Goal: Information Seeking & Learning: Compare options

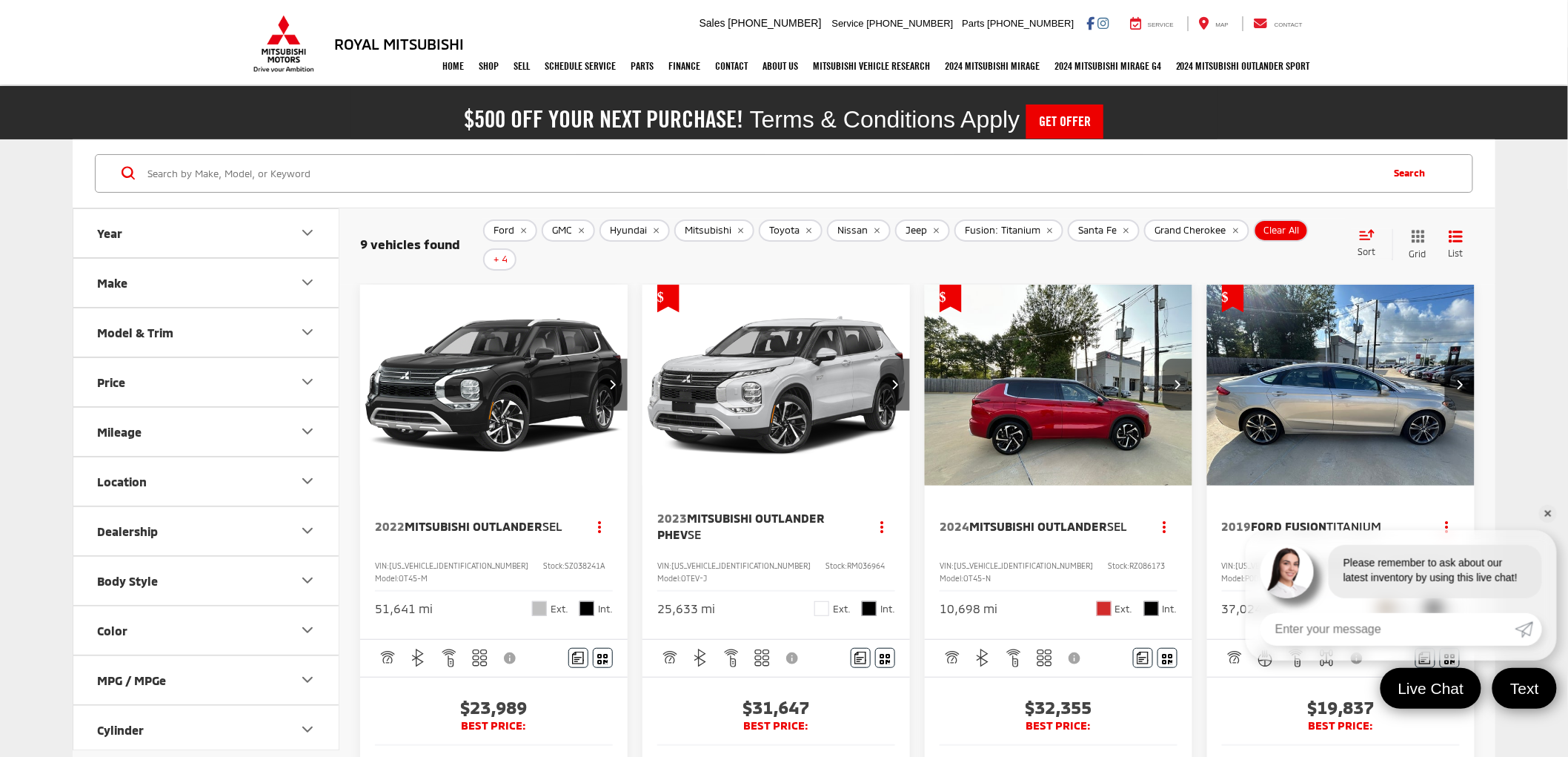
click at [1554, 511] on link "✕" at bounding box center [1548, 513] width 18 height 18
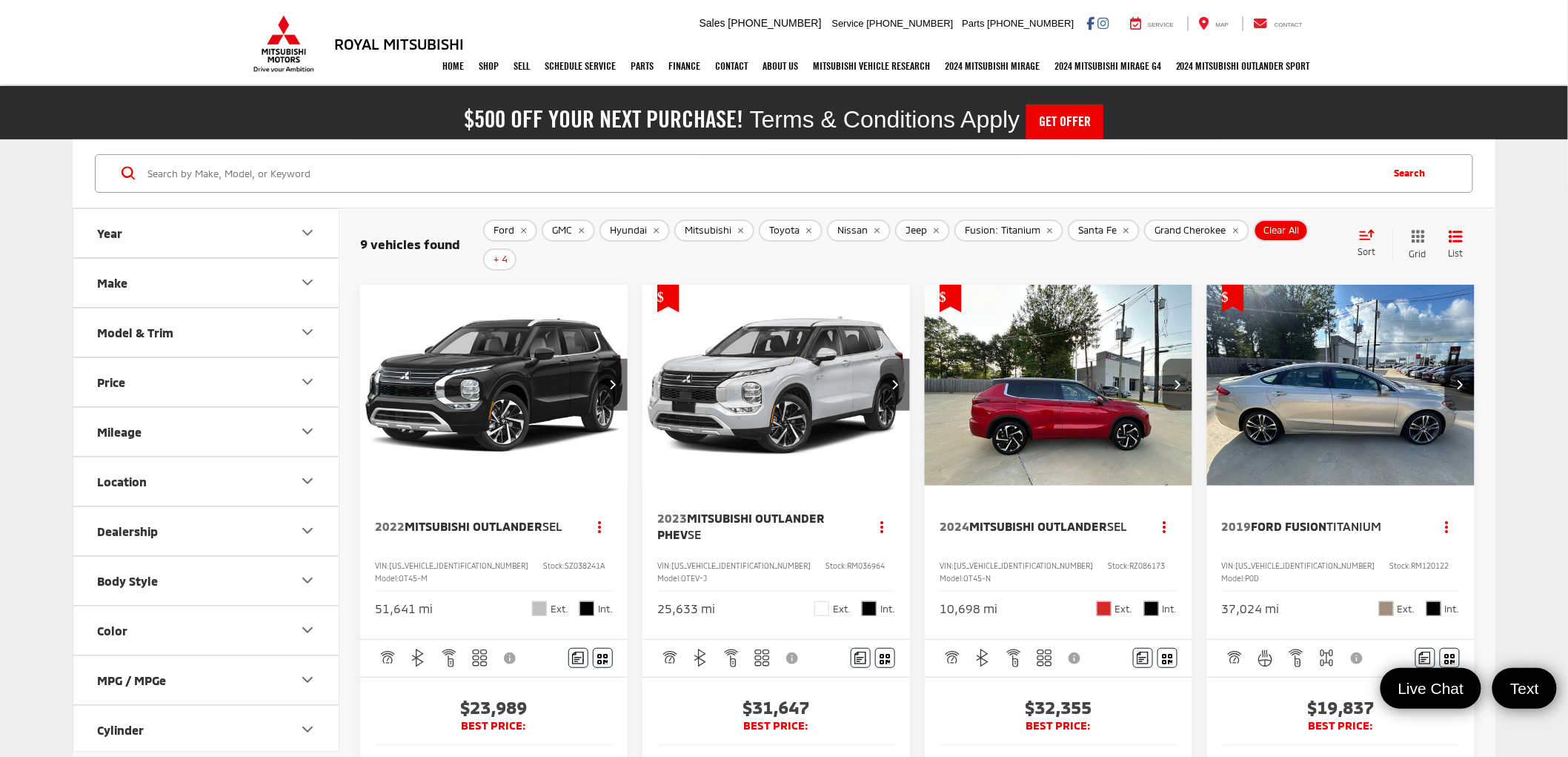
scroll to position [82, 0]
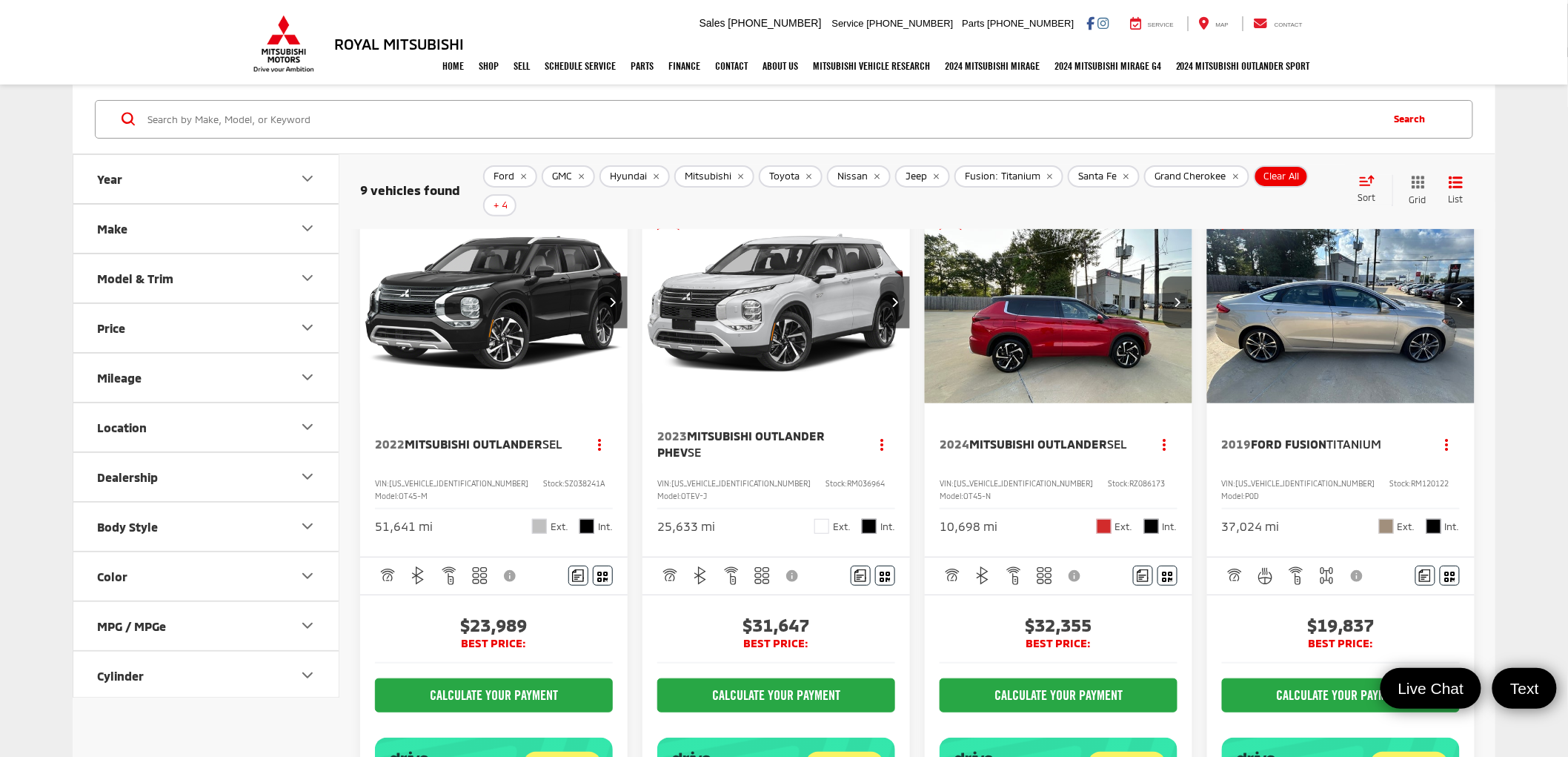
click at [1372, 364] on img "2019 Ford Fusion Titanium 0" at bounding box center [1340, 303] width 270 height 202
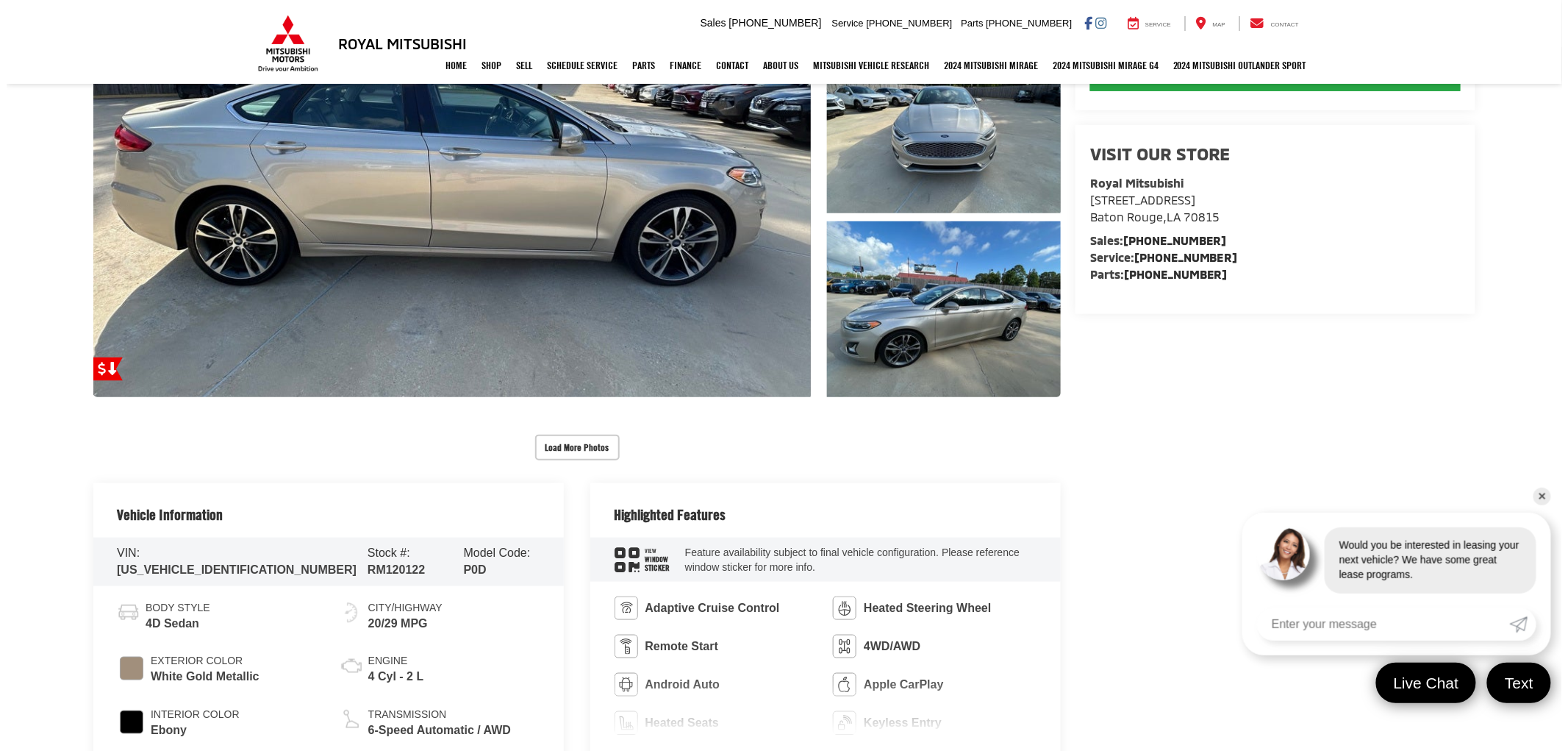
scroll to position [325, 0]
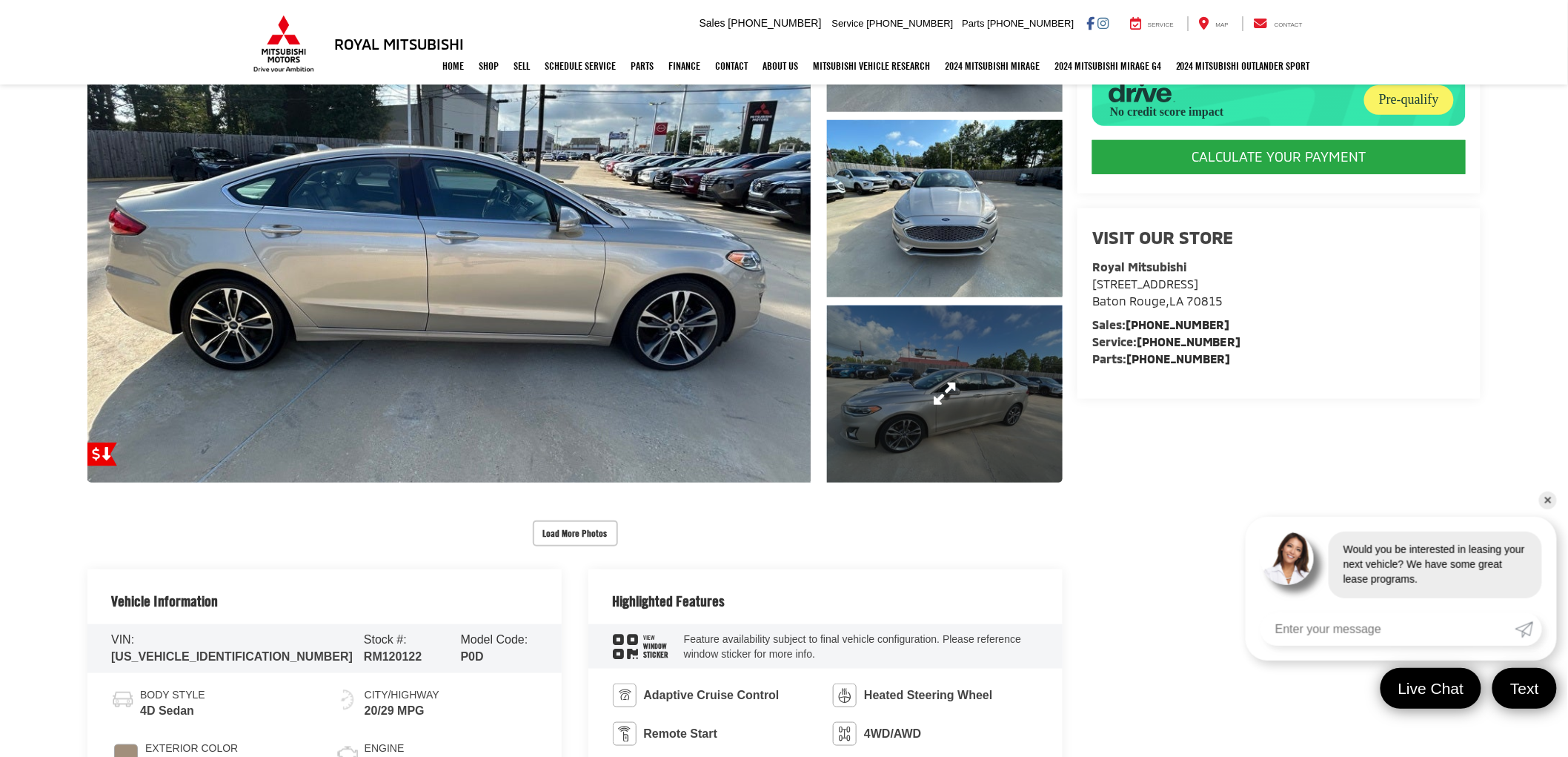
click at [950, 375] on link "Expand Photo 3" at bounding box center [945, 394] width 235 height 177
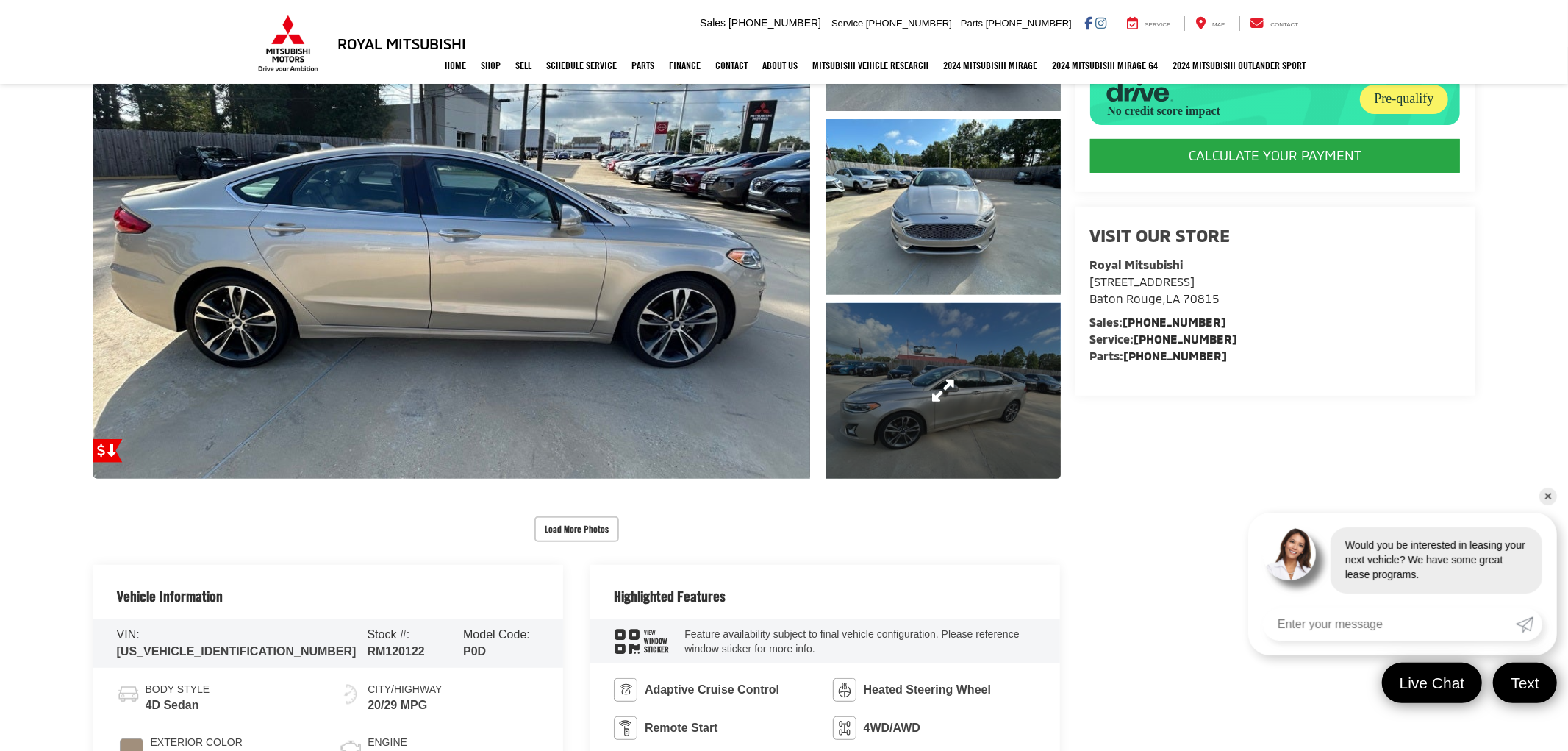
scroll to position [0, 3716]
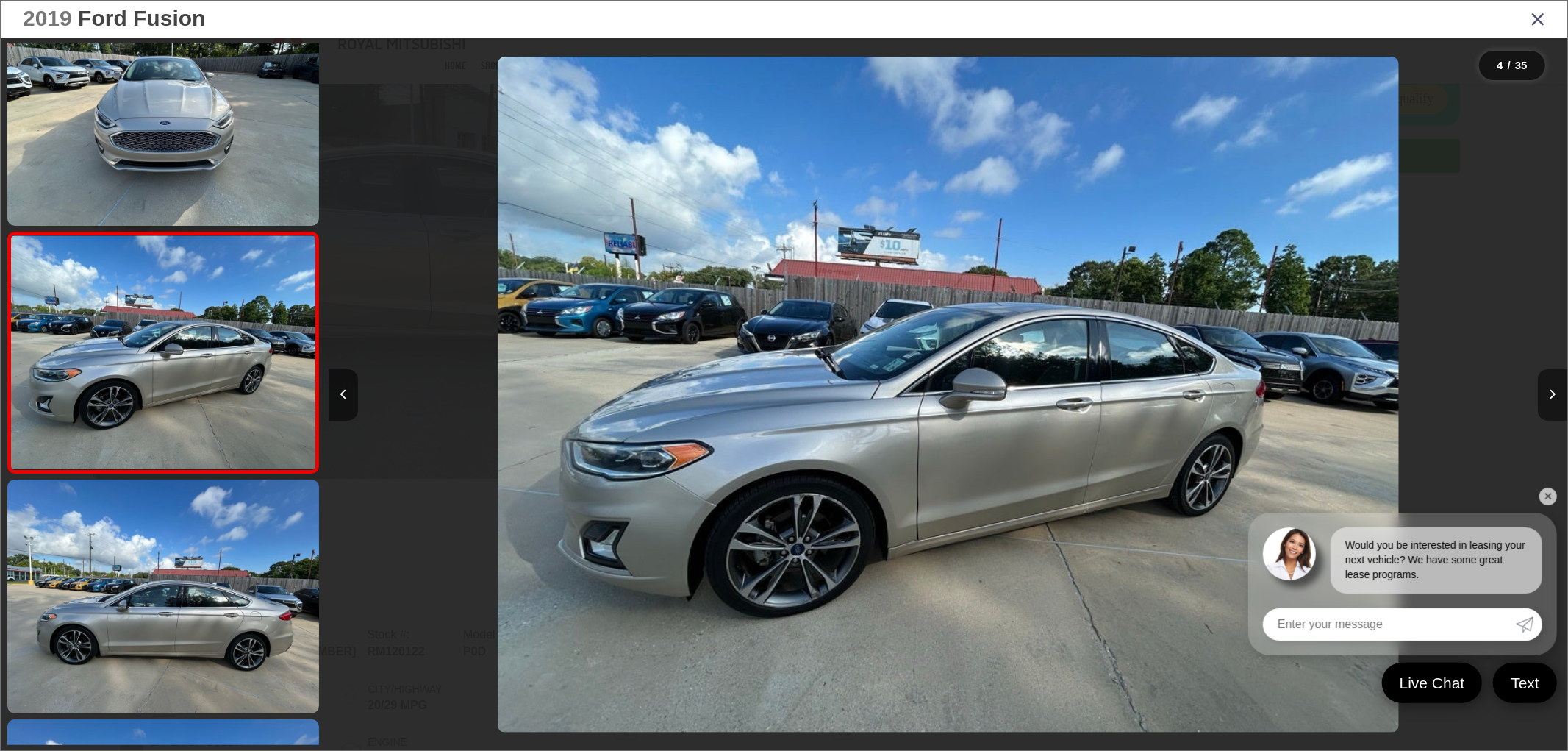
click at [1551, 391] on icon "Next image" at bounding box center [1552, 393] width 6 height 10
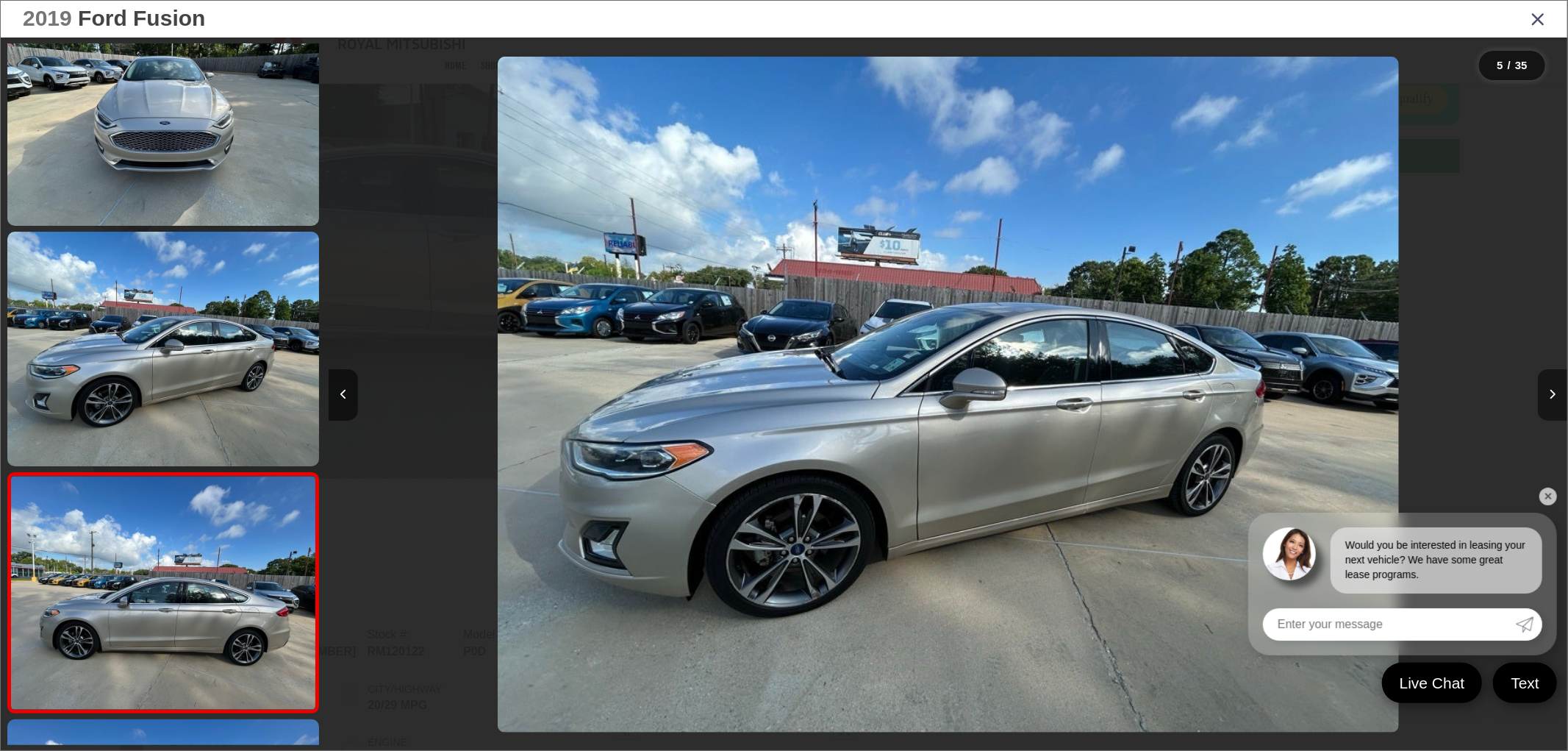
scroll to position [773, 0]
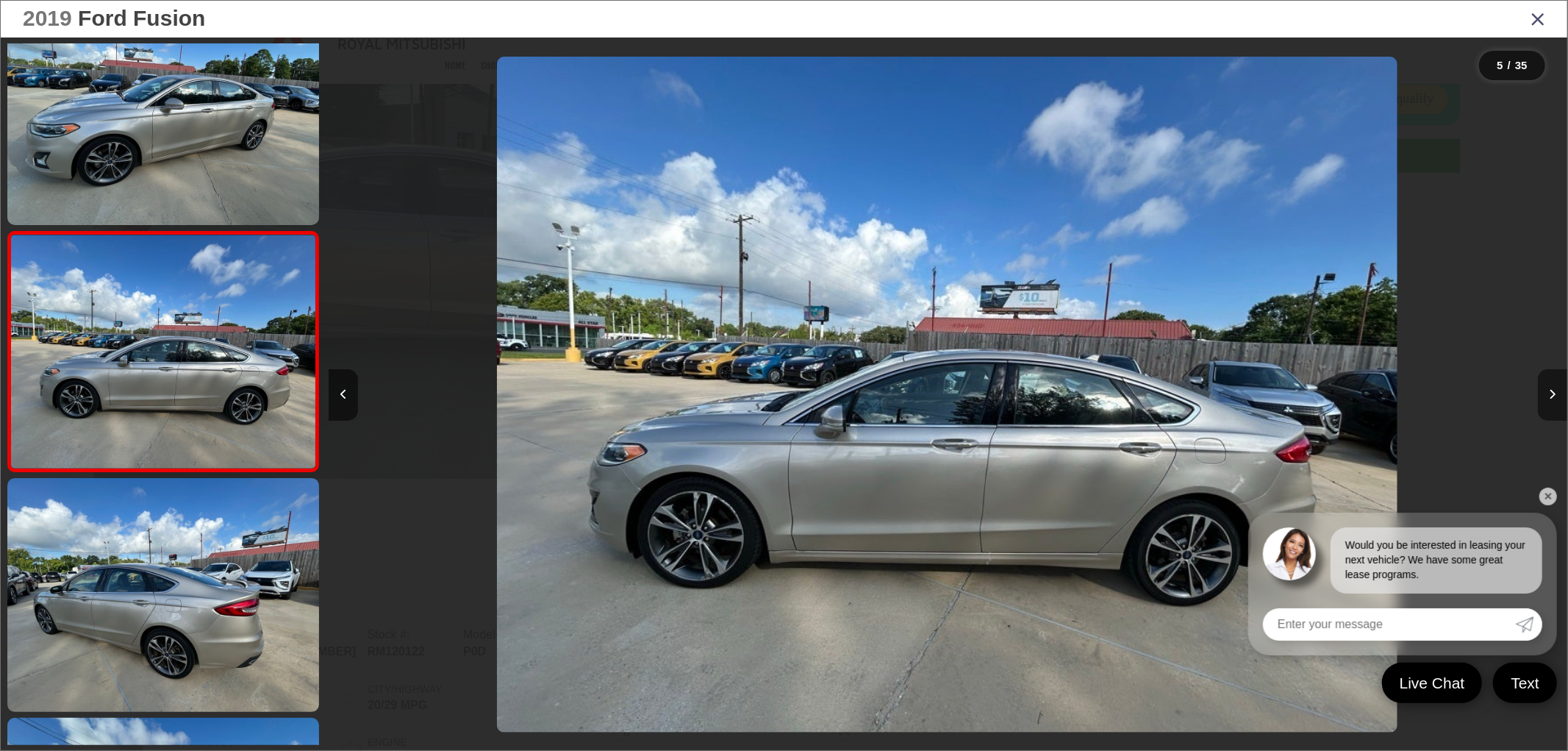
click at [1551, 391] on icon "Next image" at bounding box center [1552, 393] width 6 height 10
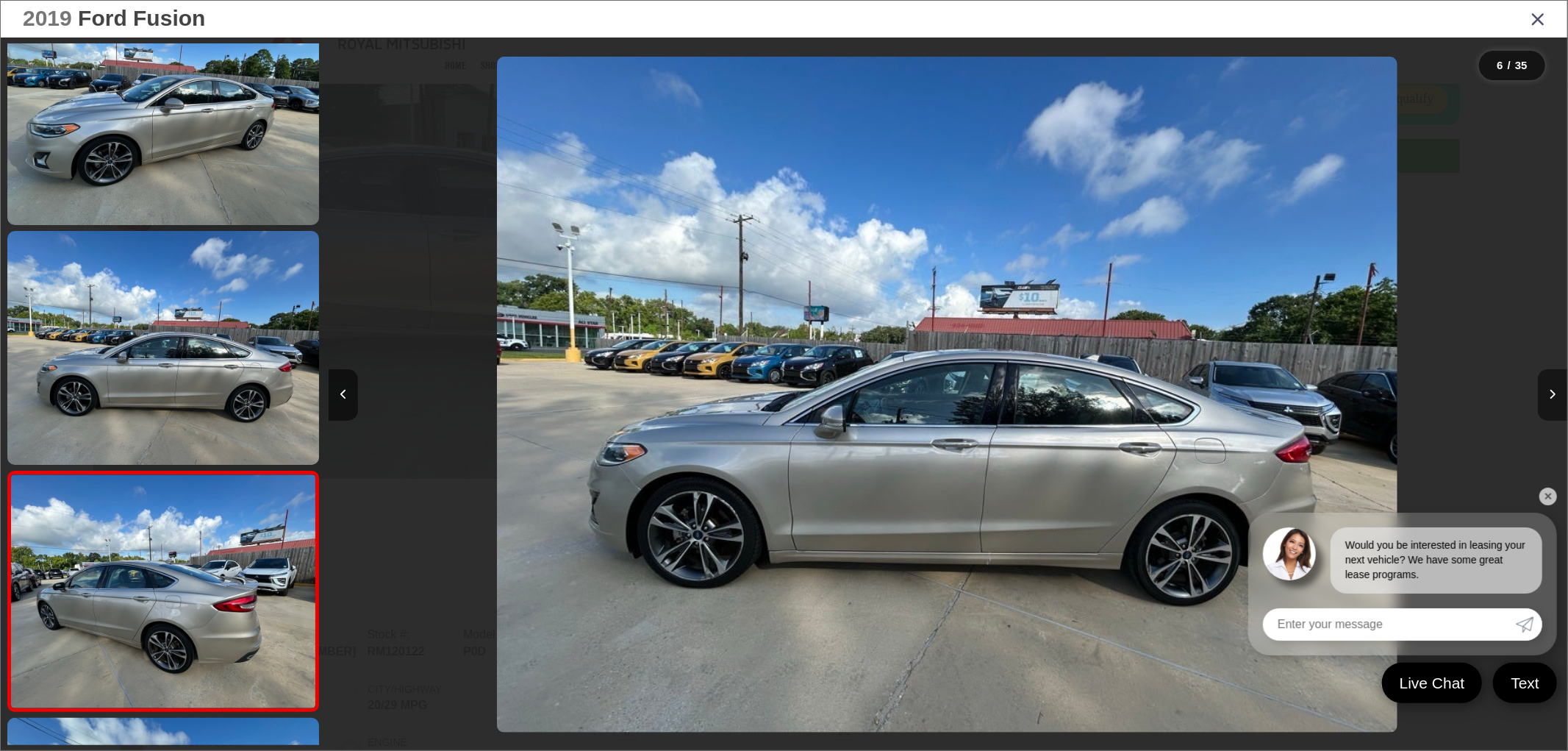
scroll to position [1012, 0]
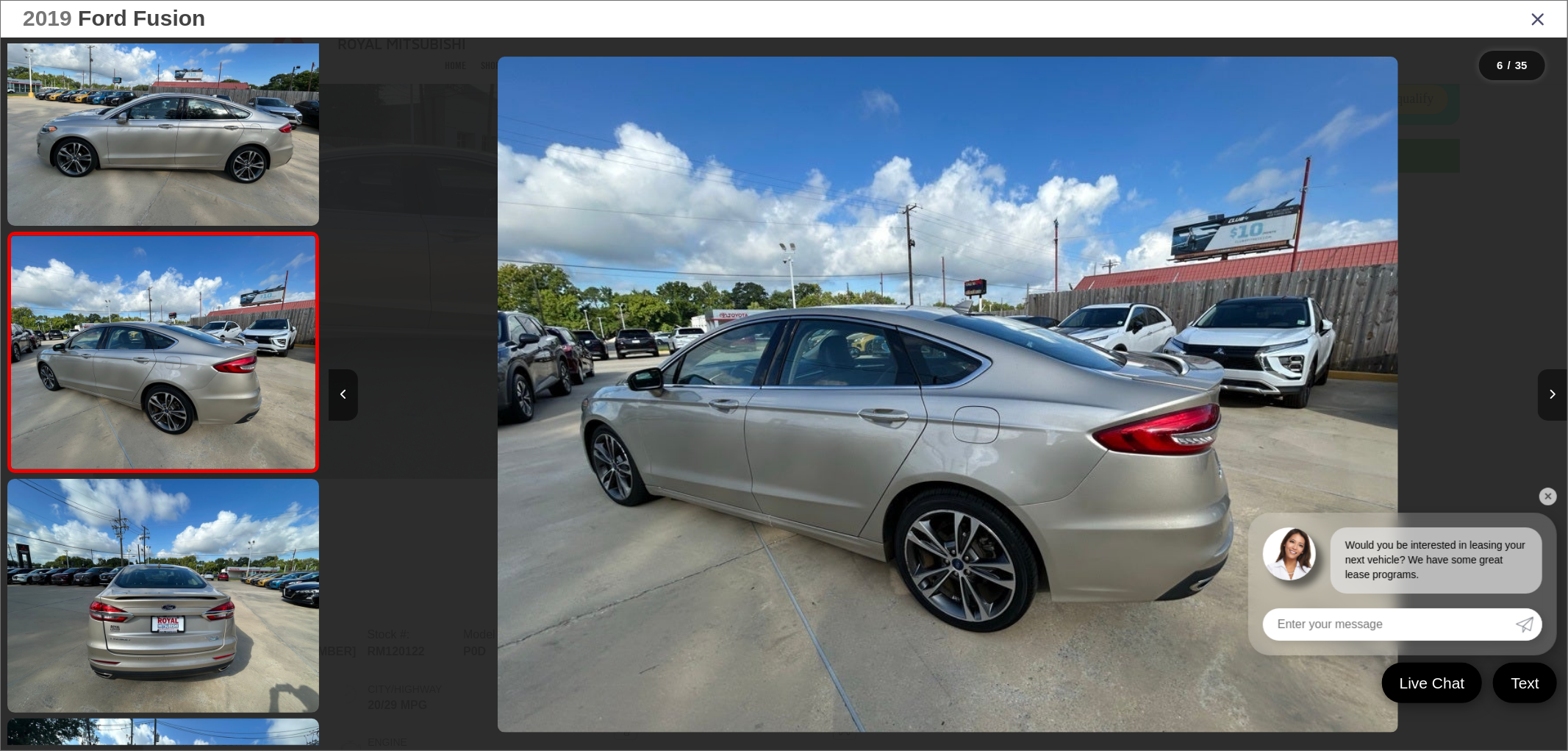
click at [1551, 391] on icon "Next image" at bounding box center [1552, 393] width 6 height 10
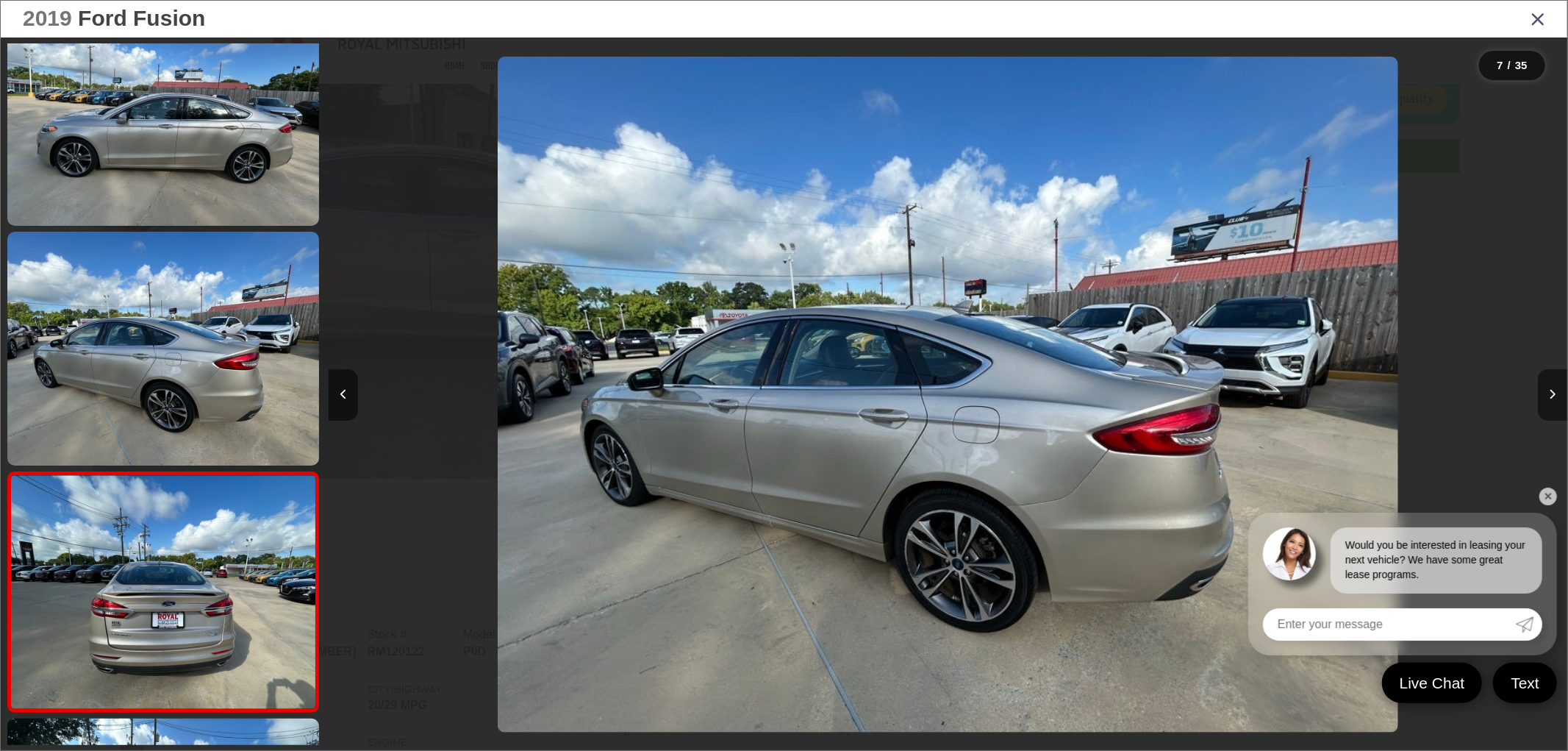
scroll to position [1252, 0]
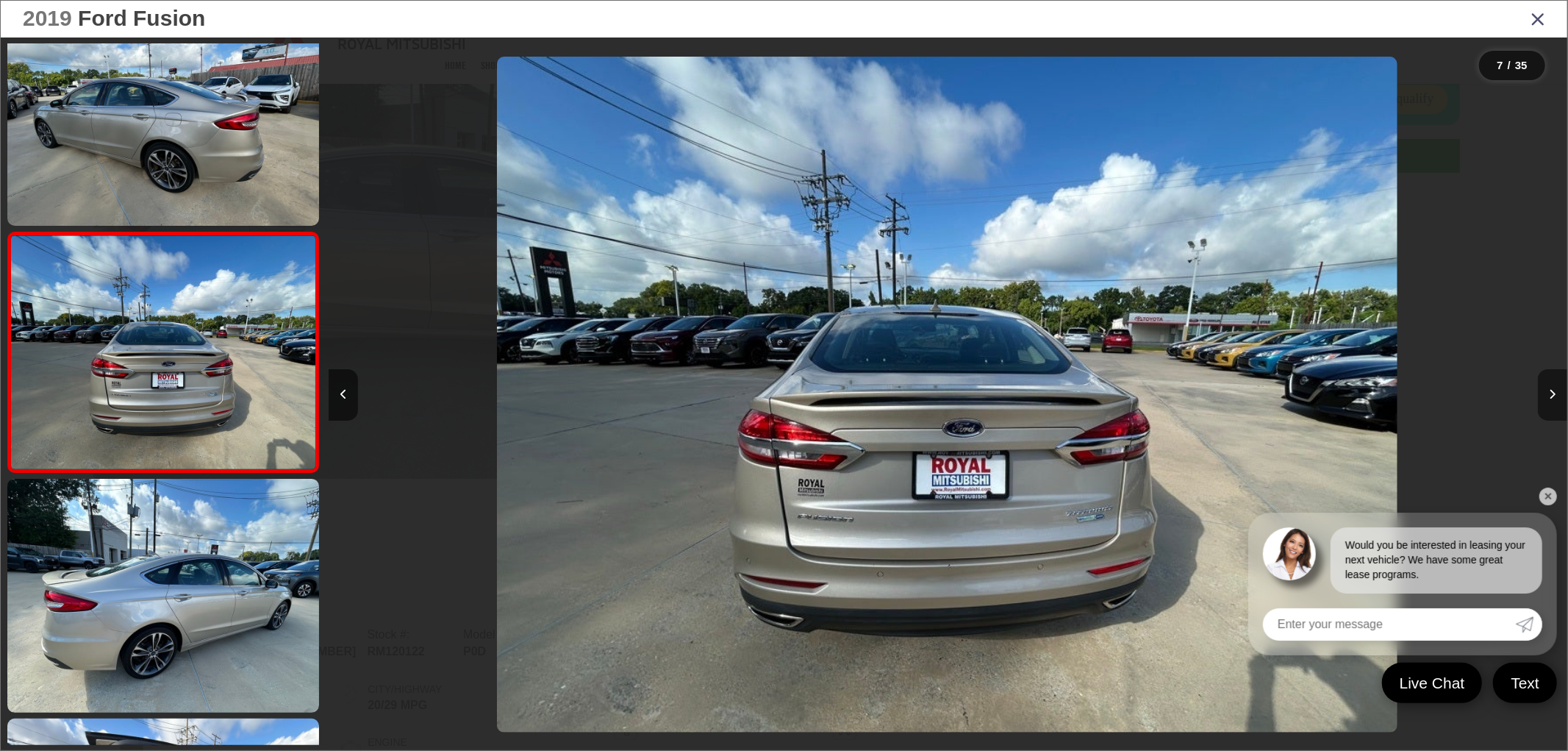
click at [1551, 391] on icon "Next image" at bounding box center [1552, 393] width 6 height 10
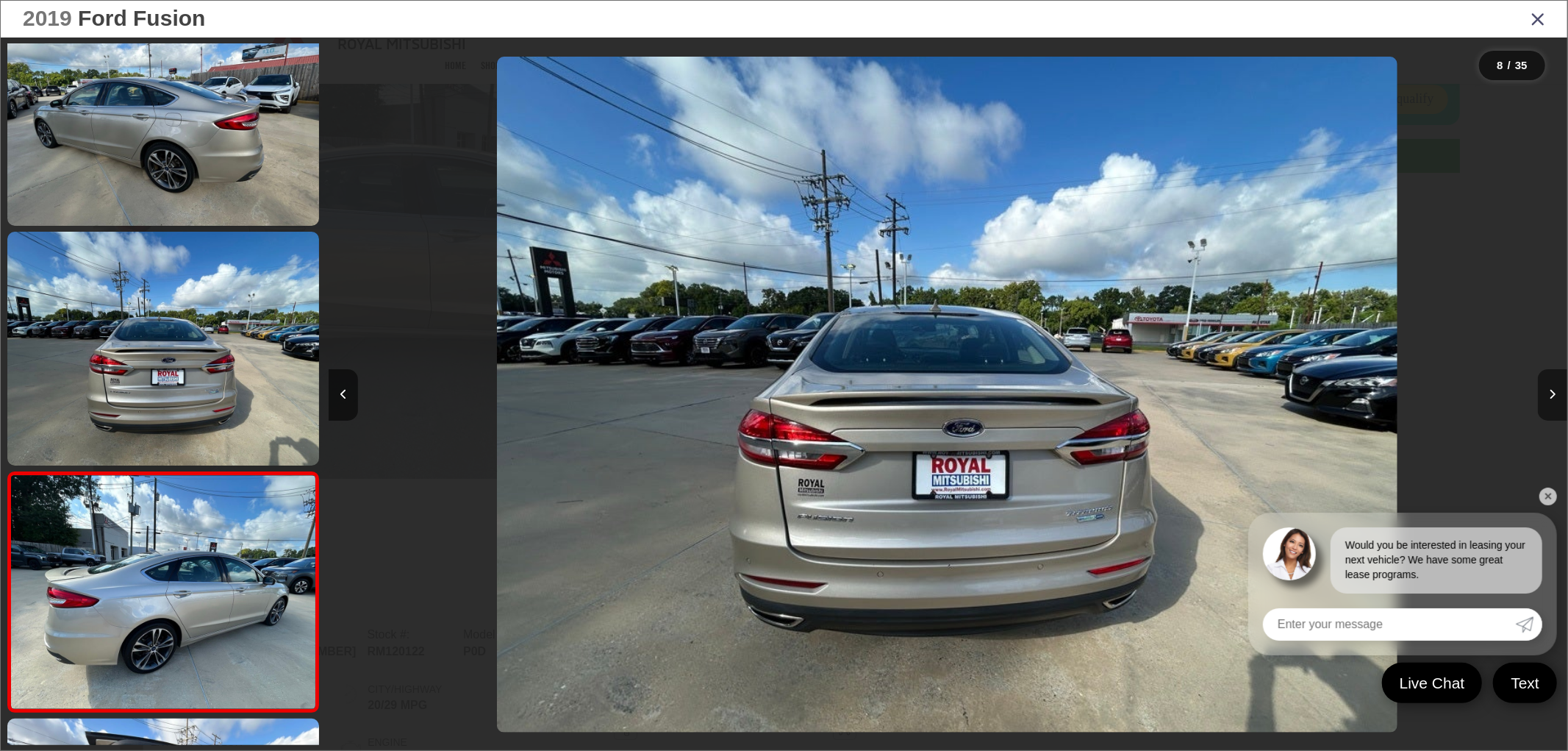
scroll to position [1491, 0]
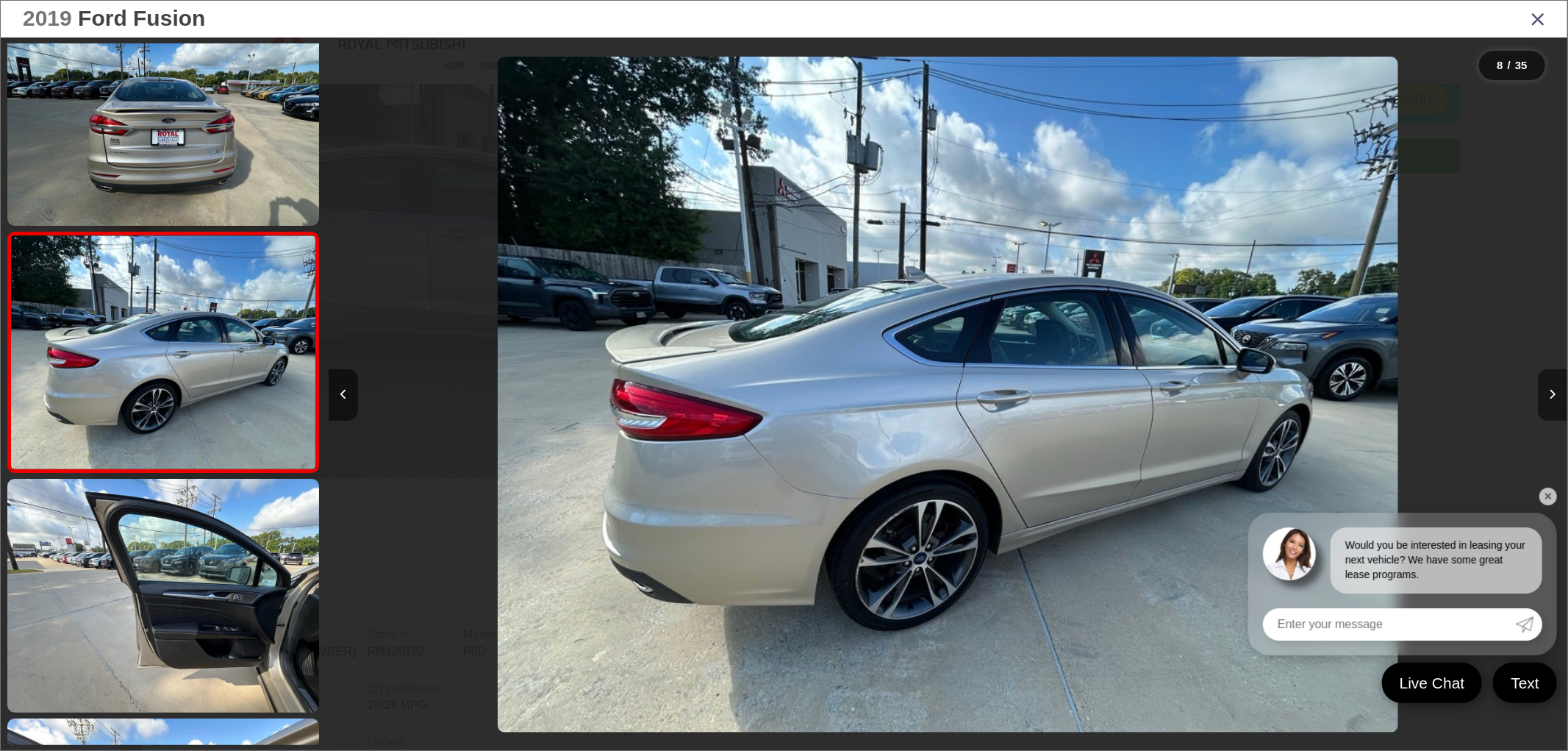
click at [1551, 391] on icon "Next image" at bounding box center [1552, 393] width 6 height 10
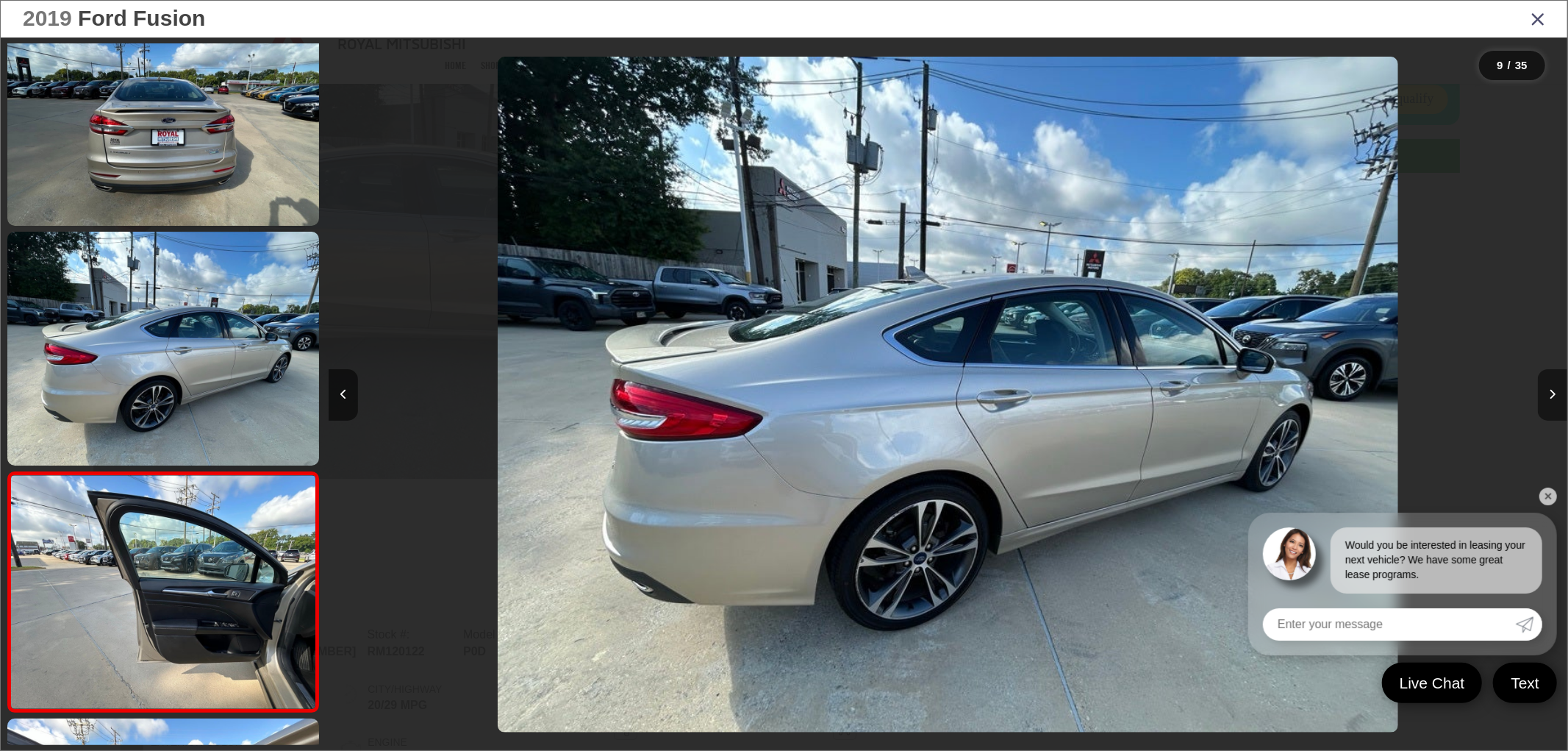
scroll to position [1731, 0]
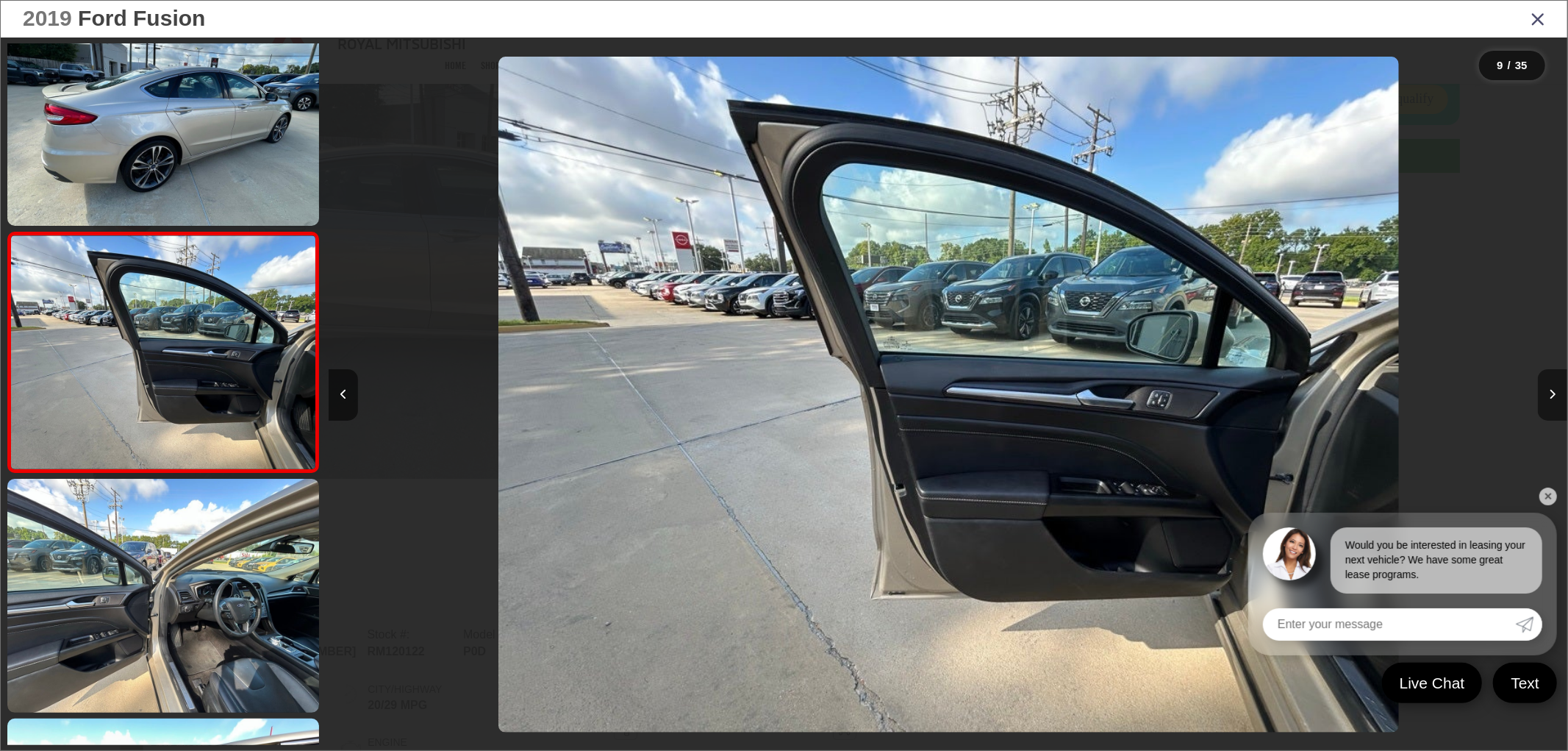
click at [1551, 391] on icon "Next image" at bounding box center [1552, 393] width 6 height 10
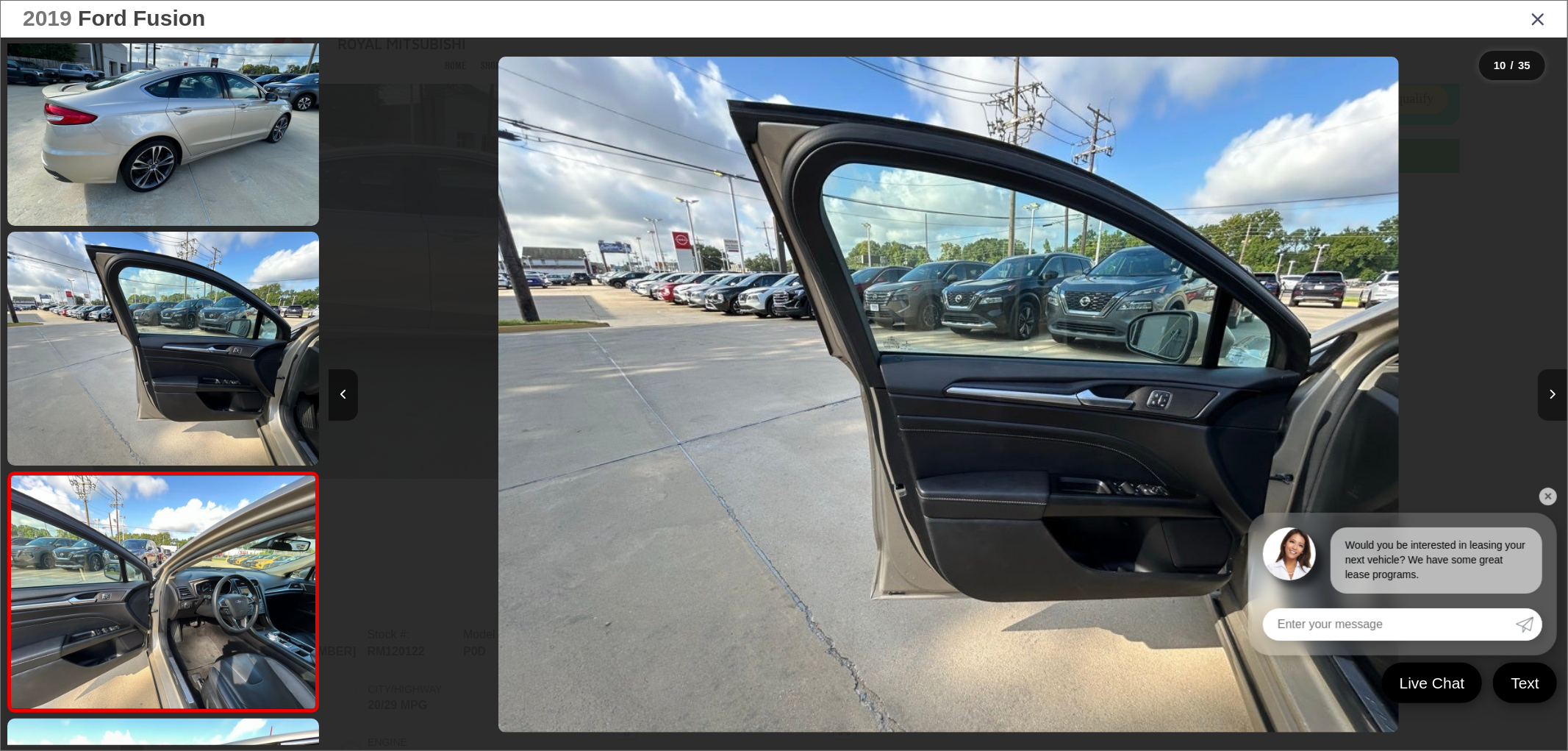
scroll to position [1972, 0]
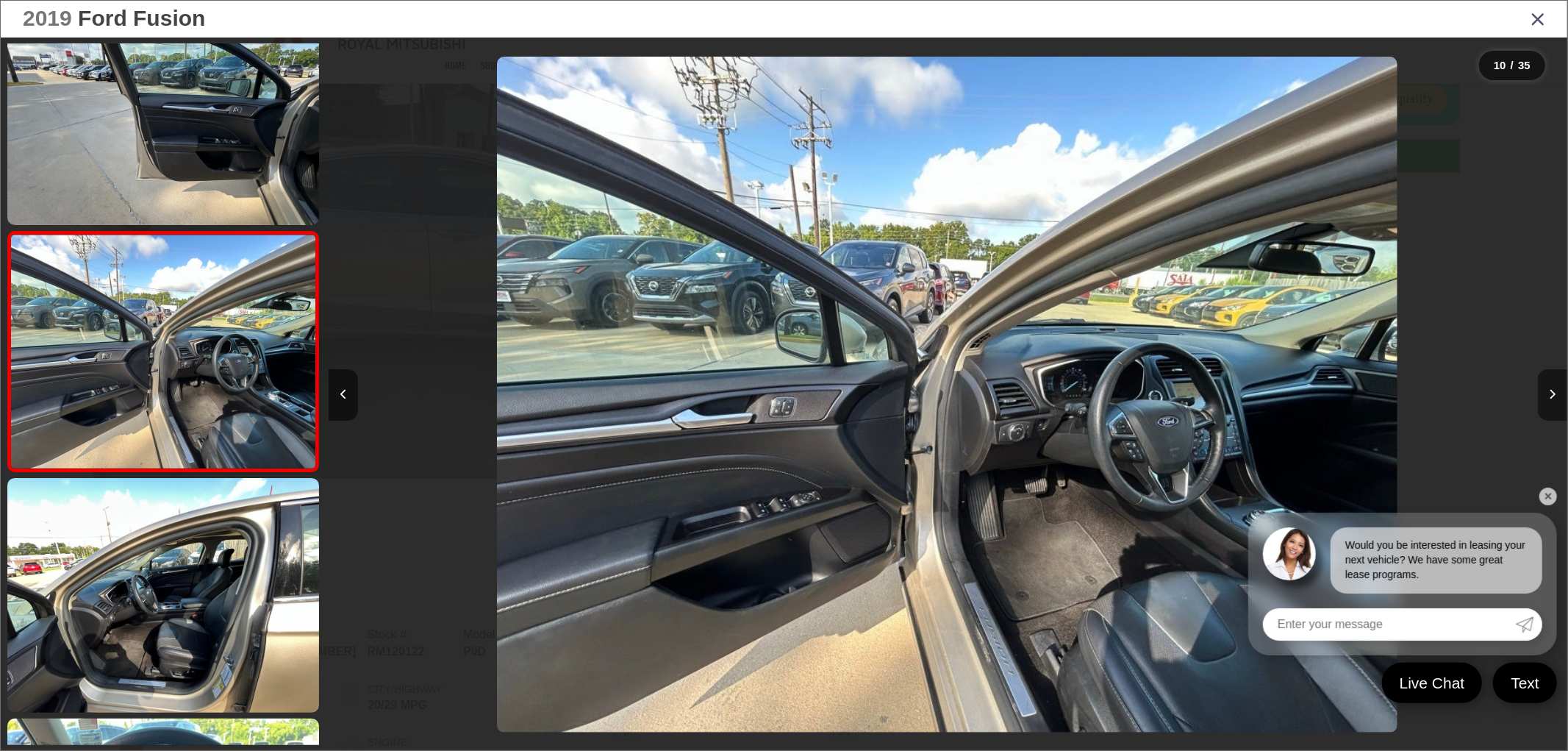
click at [1551, 391] on icon "Next image" at bounding box center [1552, 393] width 6 height 10
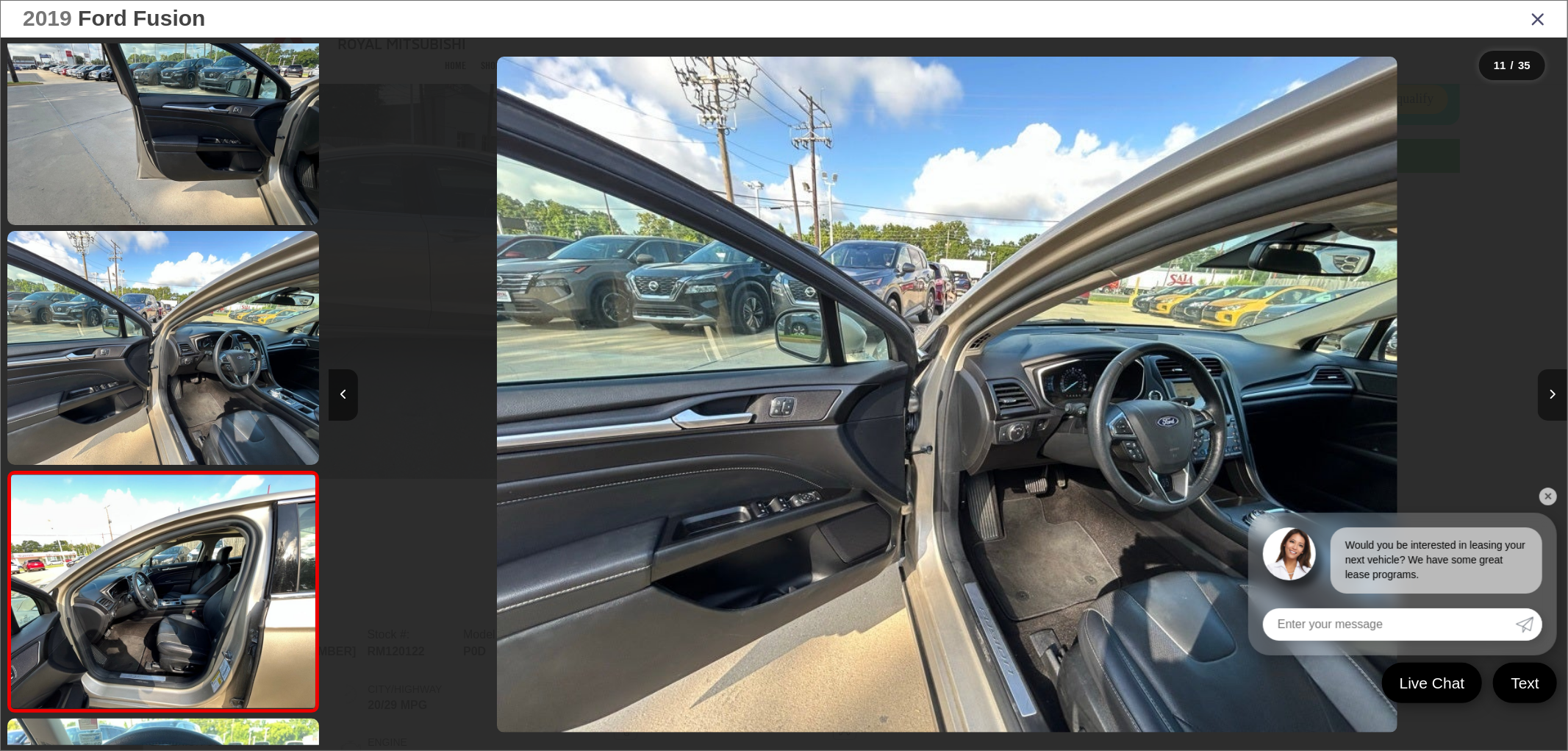
scroll to position [2212, 0]
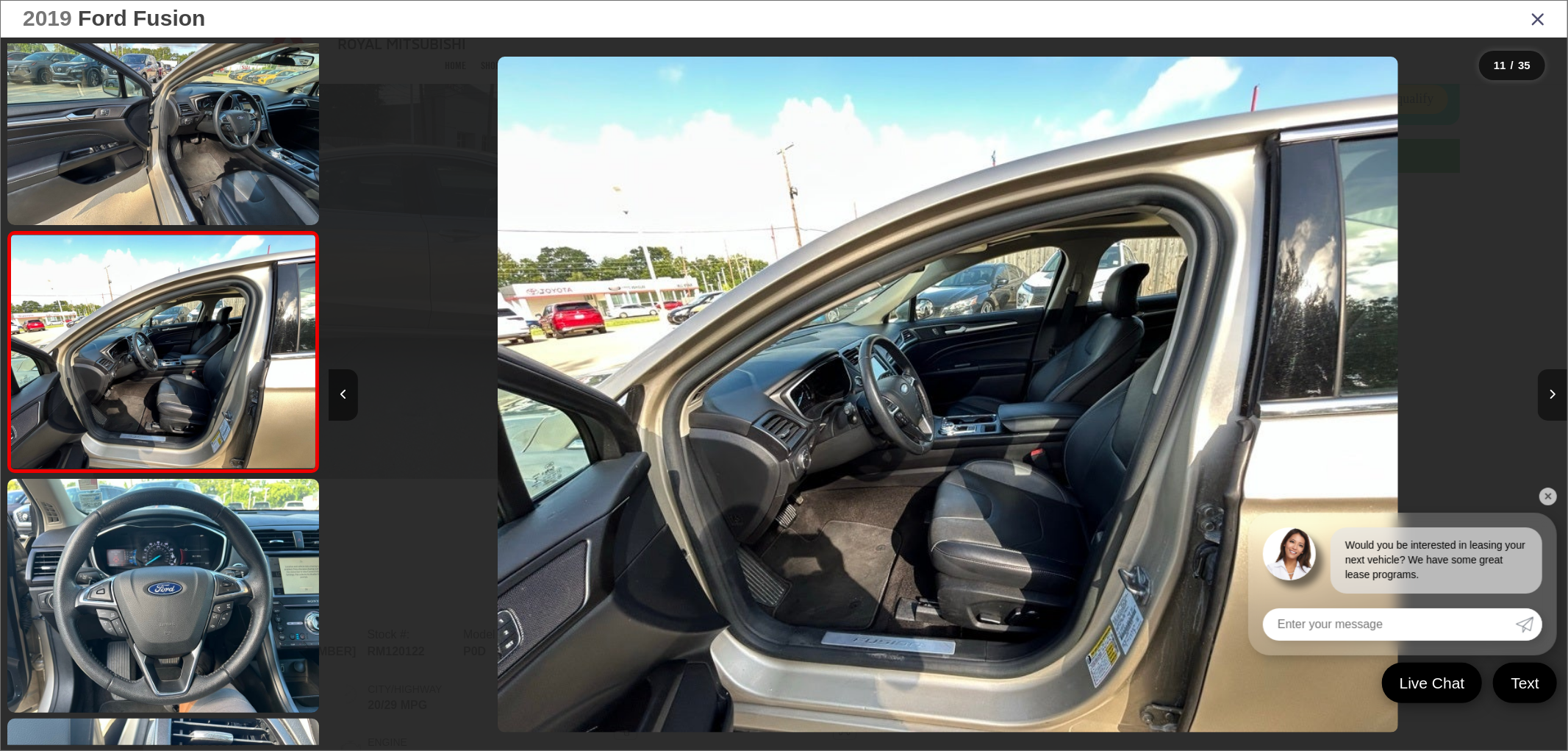
click at [1551, 391] on icon "Next image" at bounding box center [1552, 393] width 6 height 10
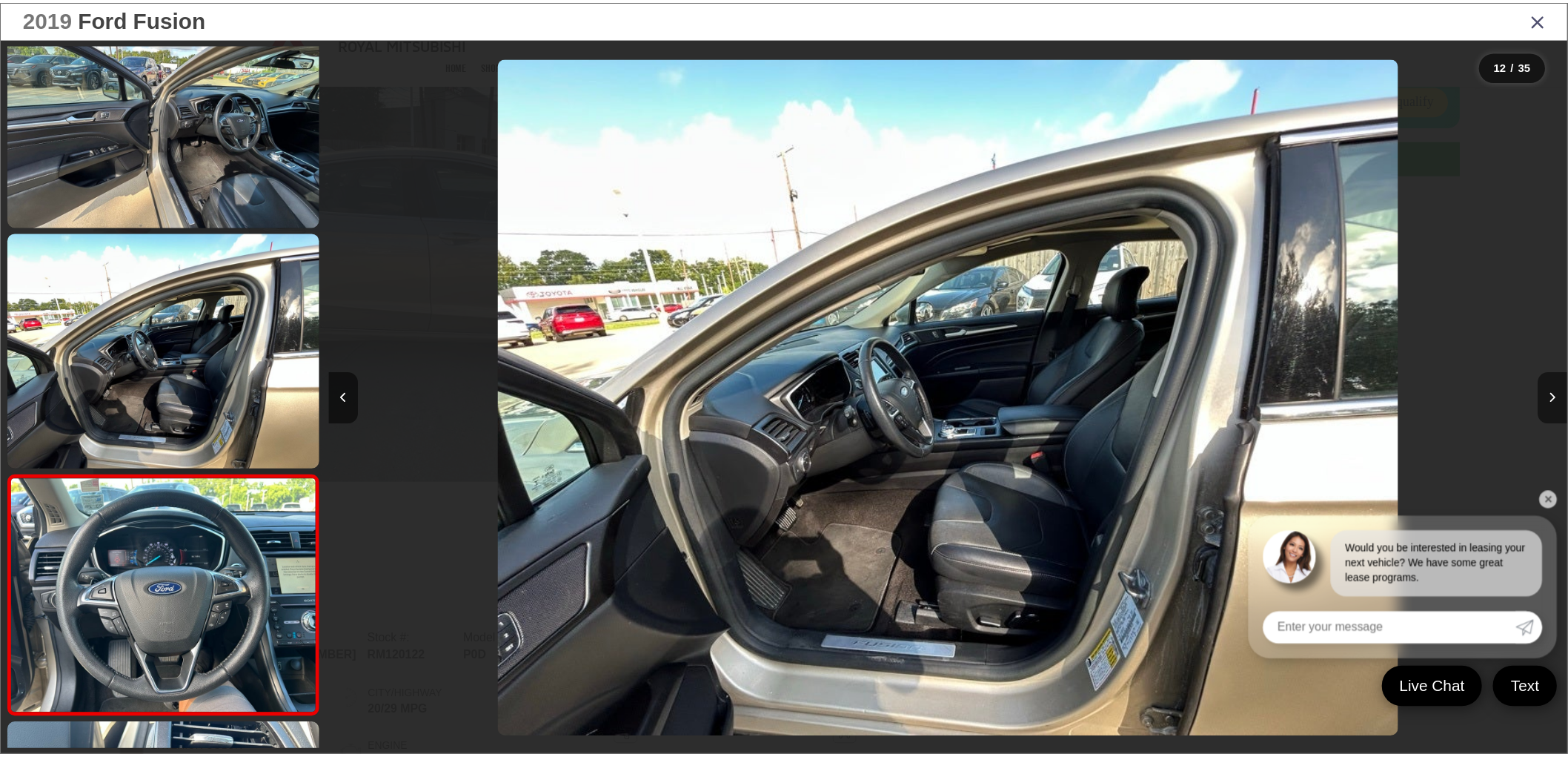
scroll to position [2471, 0]
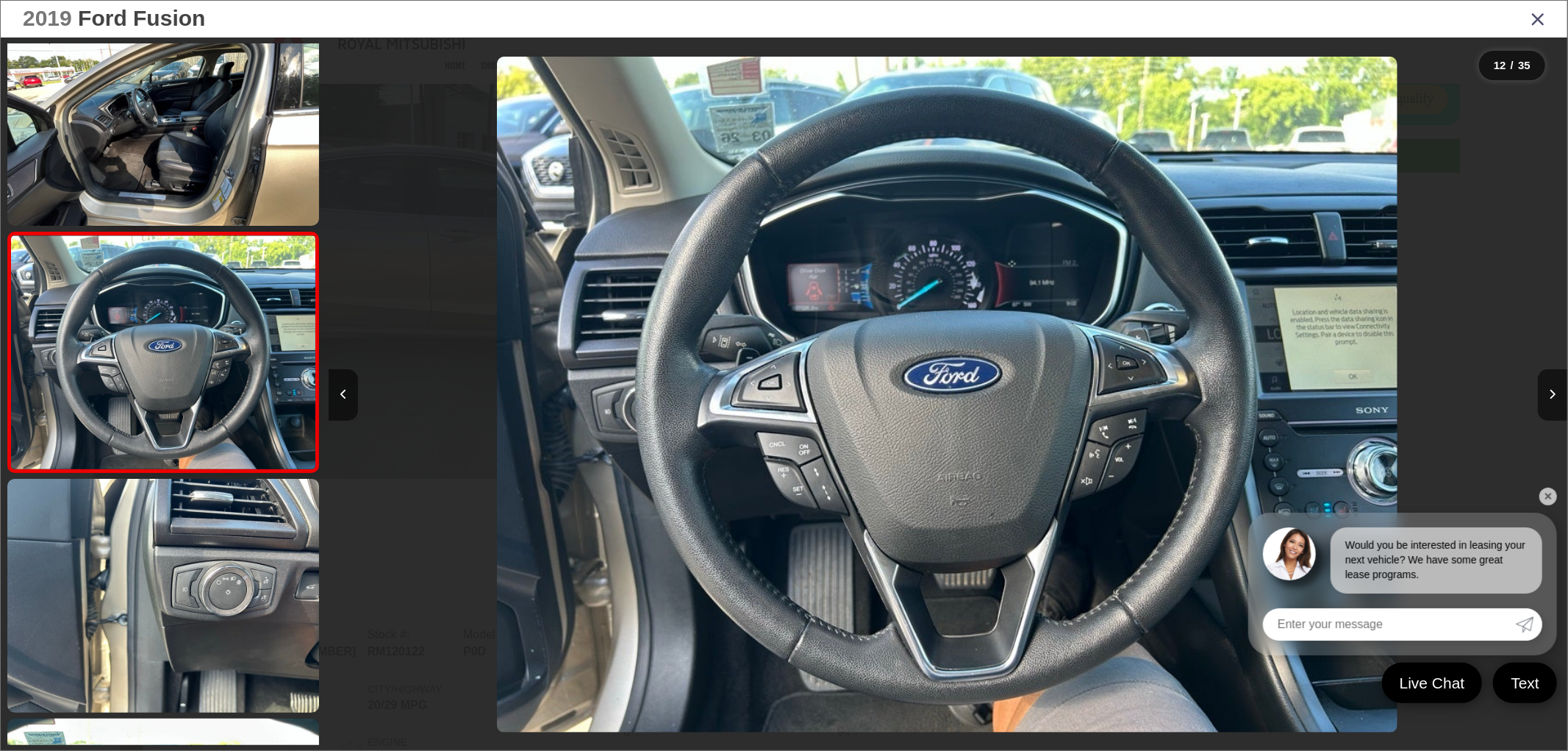
click at [1544, 28] on icon "Close gallery" at bounding box center [1539, 18] width 15 height 19
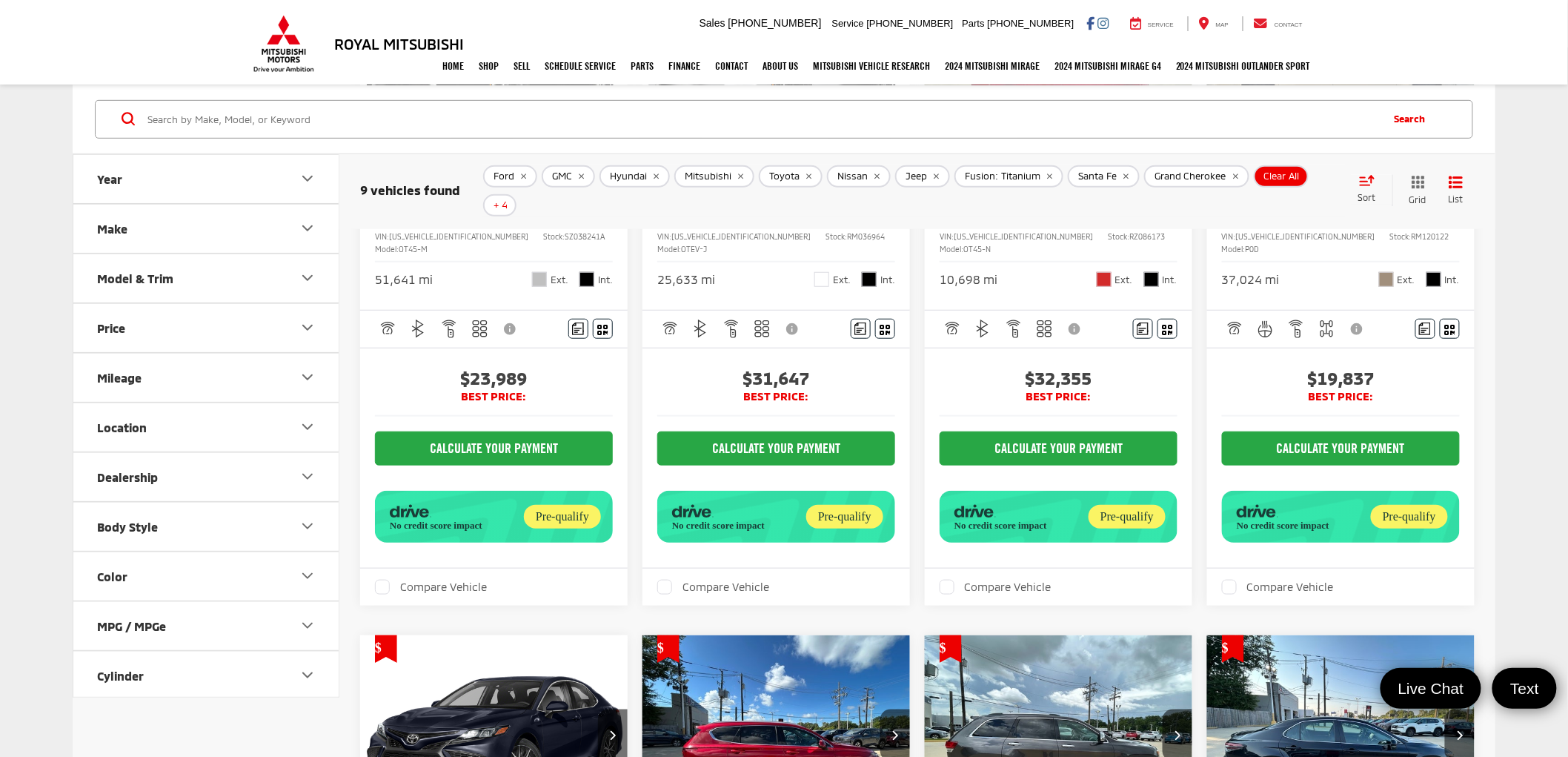
scroll to position [658, 0]
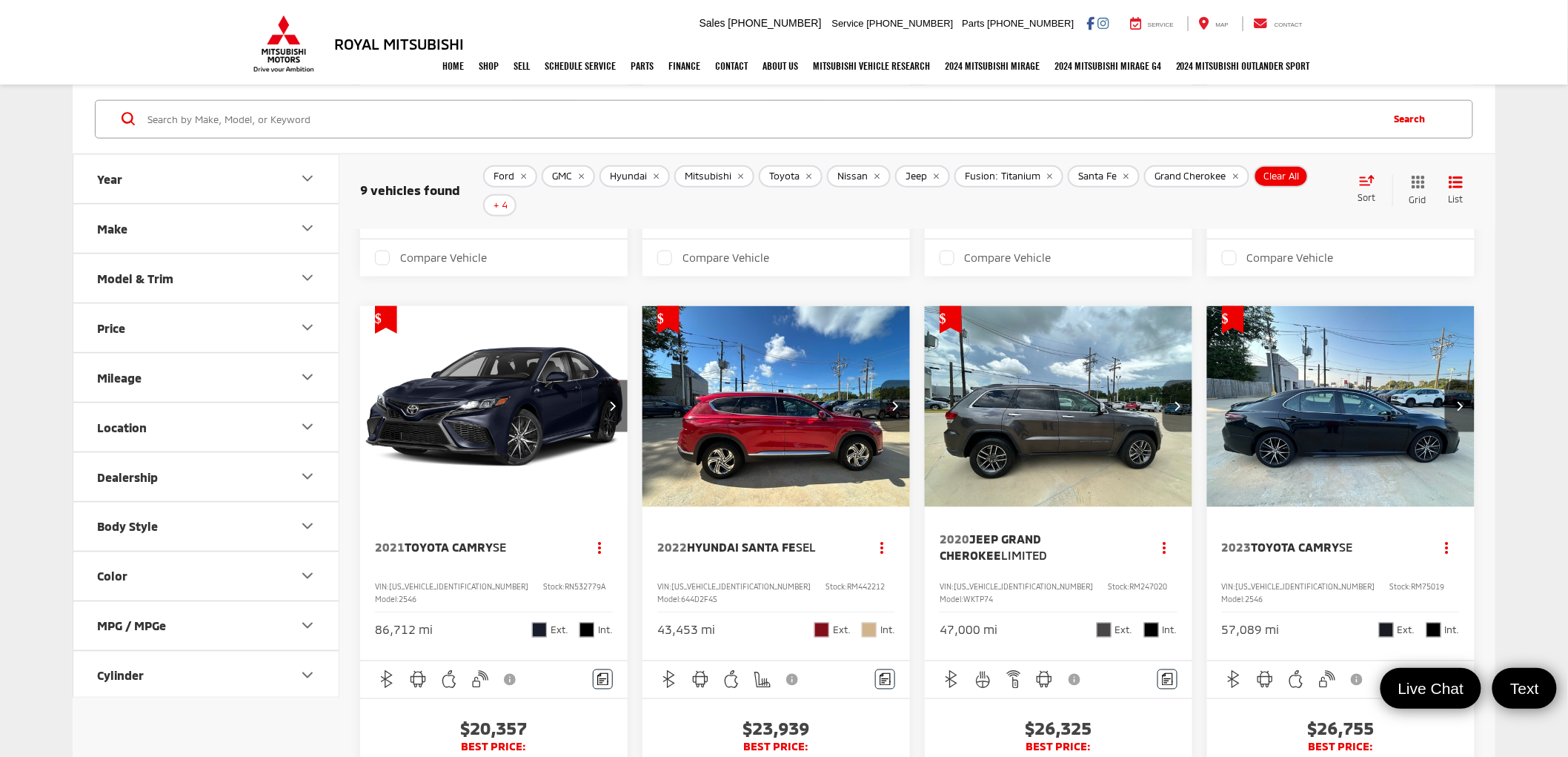
click at [1184, 386] on button "Next image" at bounding box center [1177, 406] width 30 height 52
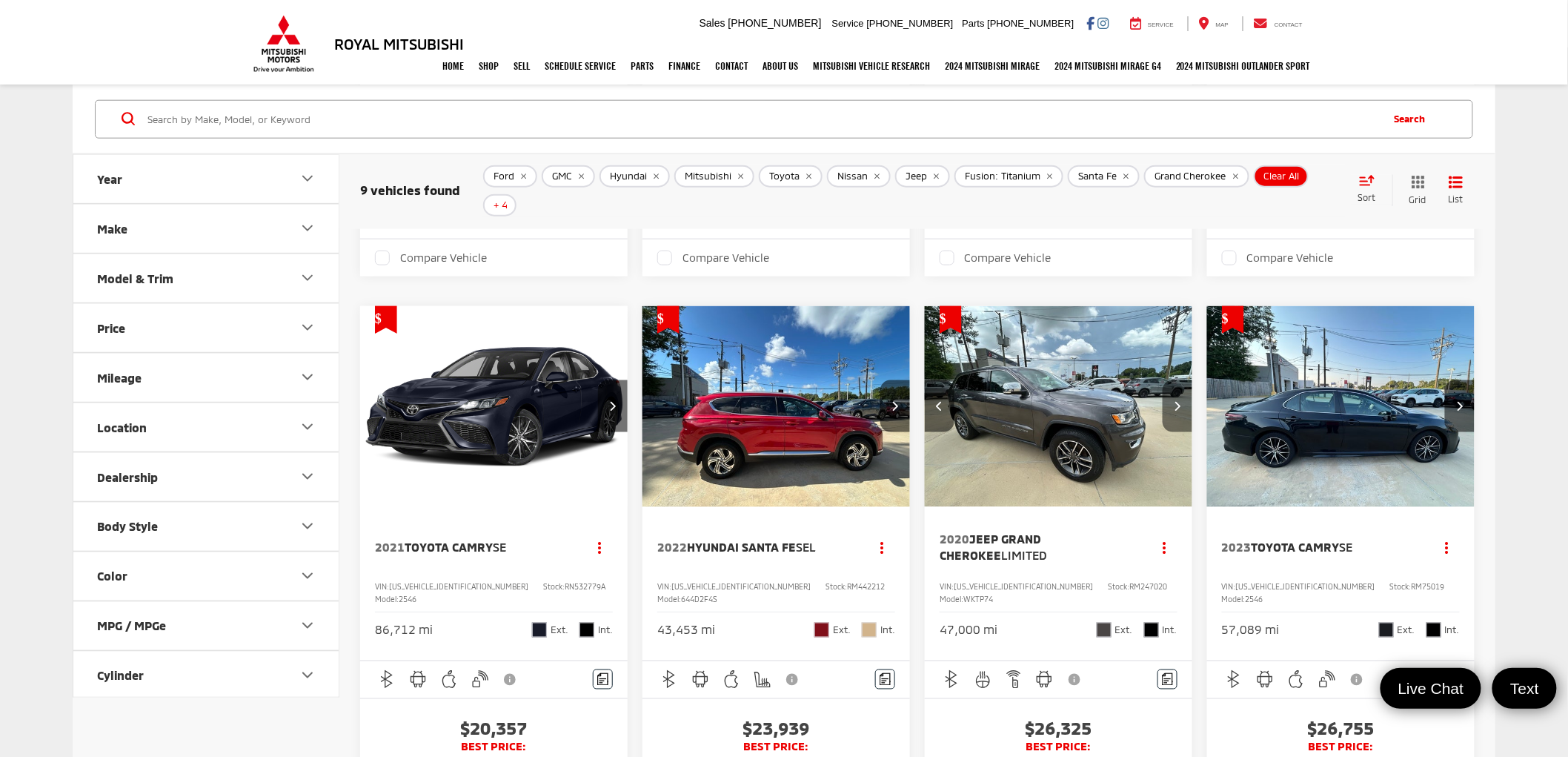
click at [1184, 386] on button "Next image" at bounding box center [1177, 406] width 30 height 52
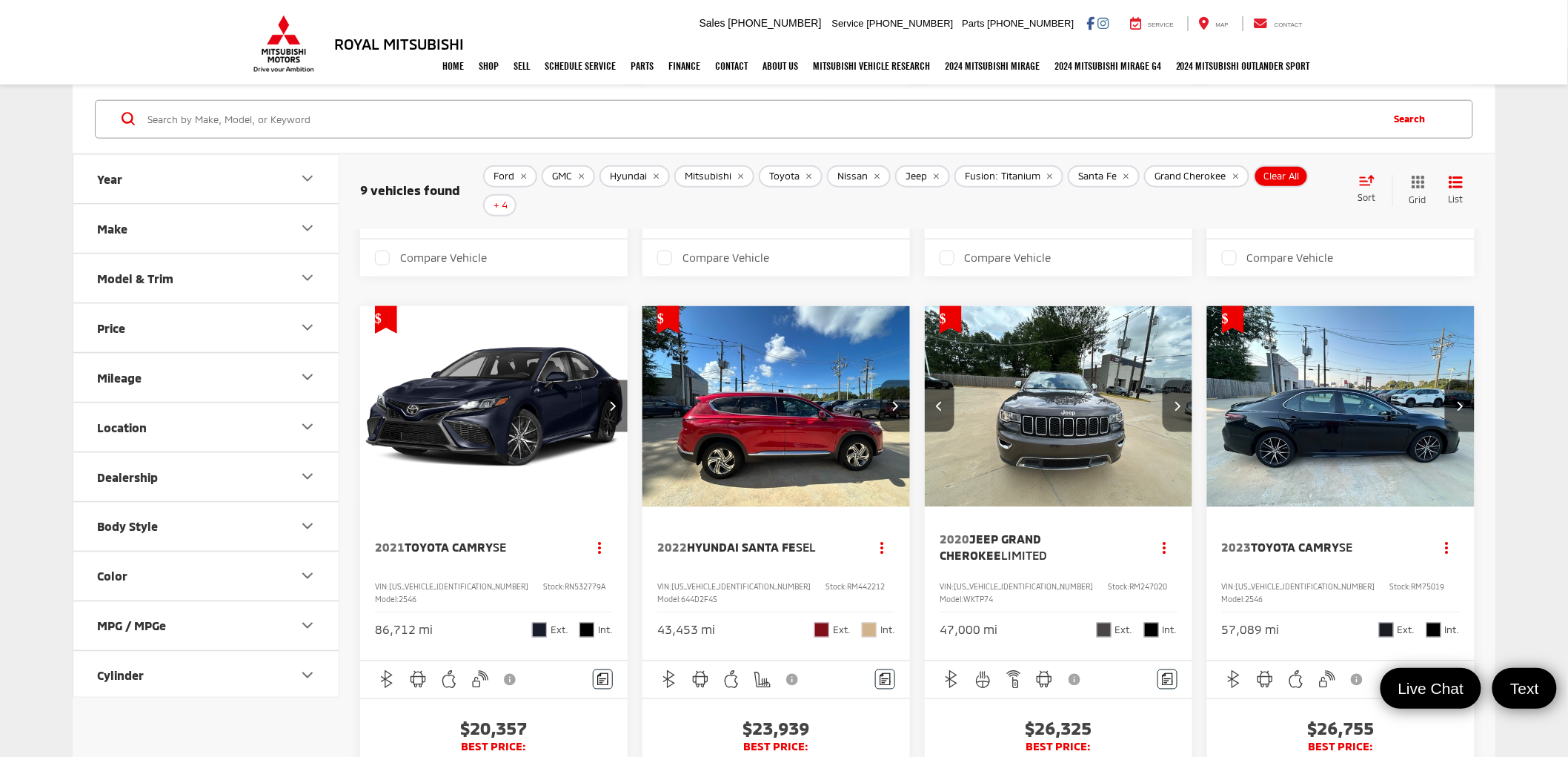
click at [1184, 386] on button "Next image" at bounding box center [1177, 406] width 30 height 52
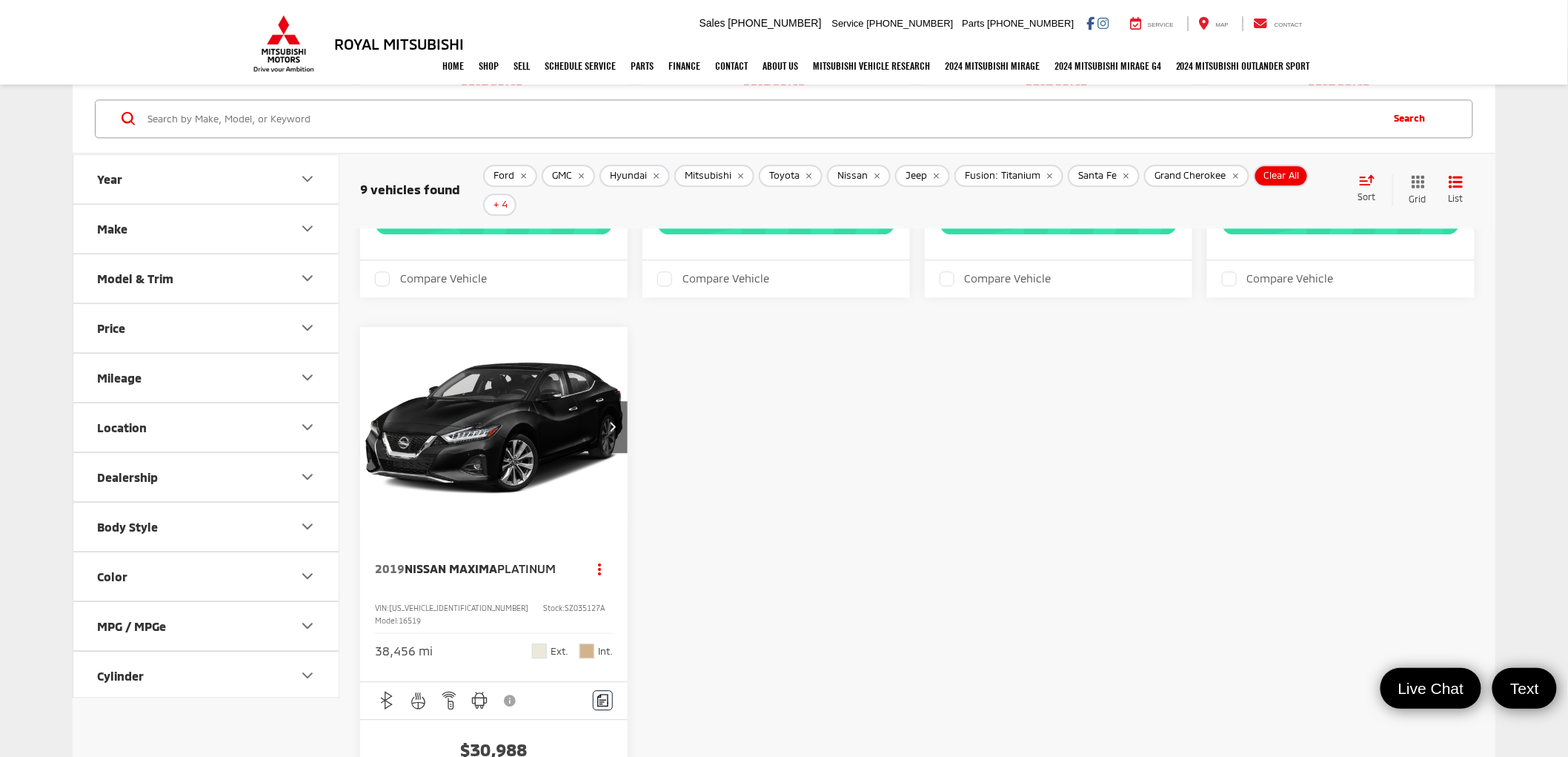
scroll to position [1482, 0]
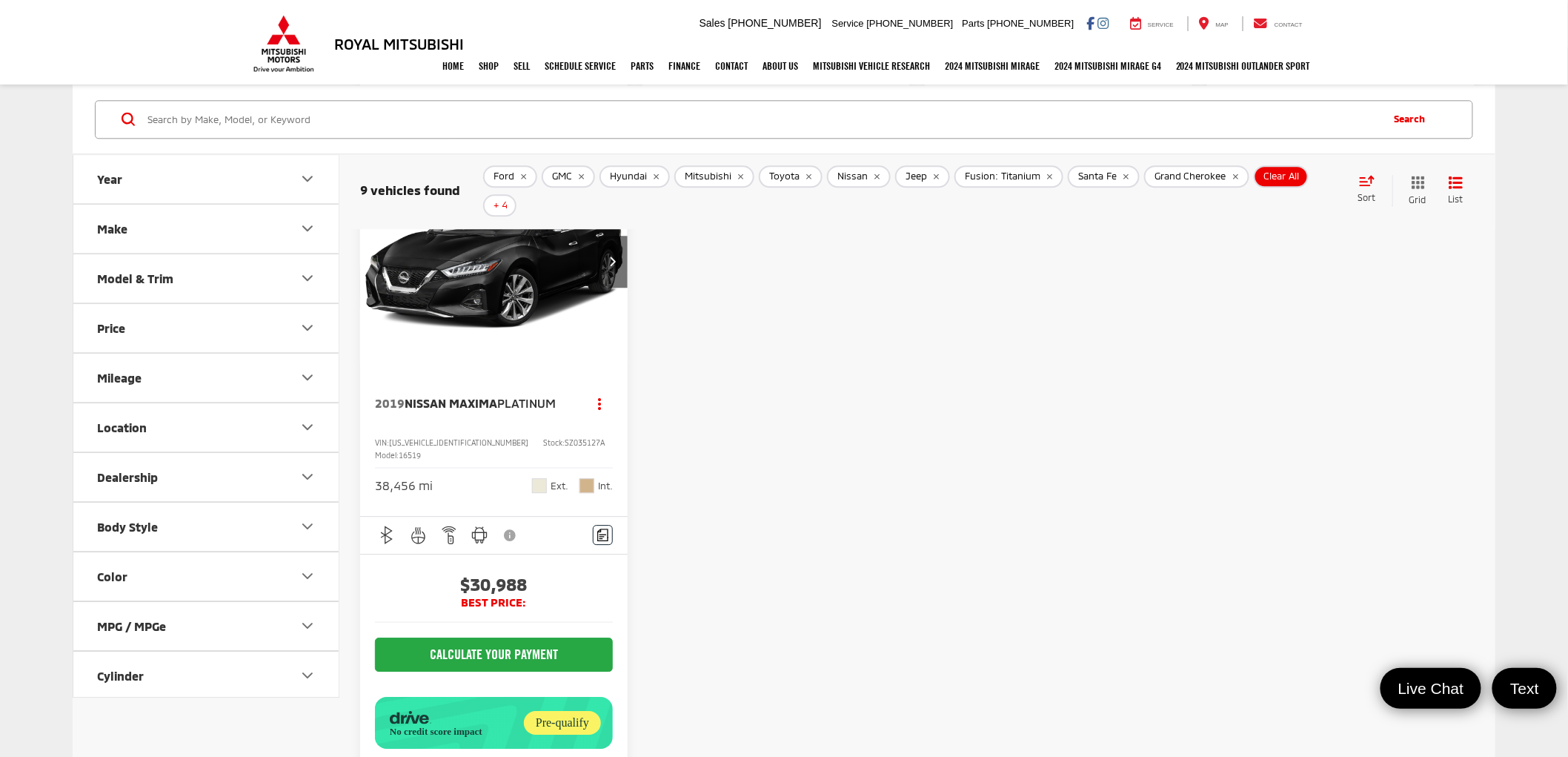
click at [520, 317] on img "2019 Nissan Maxima Platinum 0" at bounding box center [494, 262] width 270 height 202
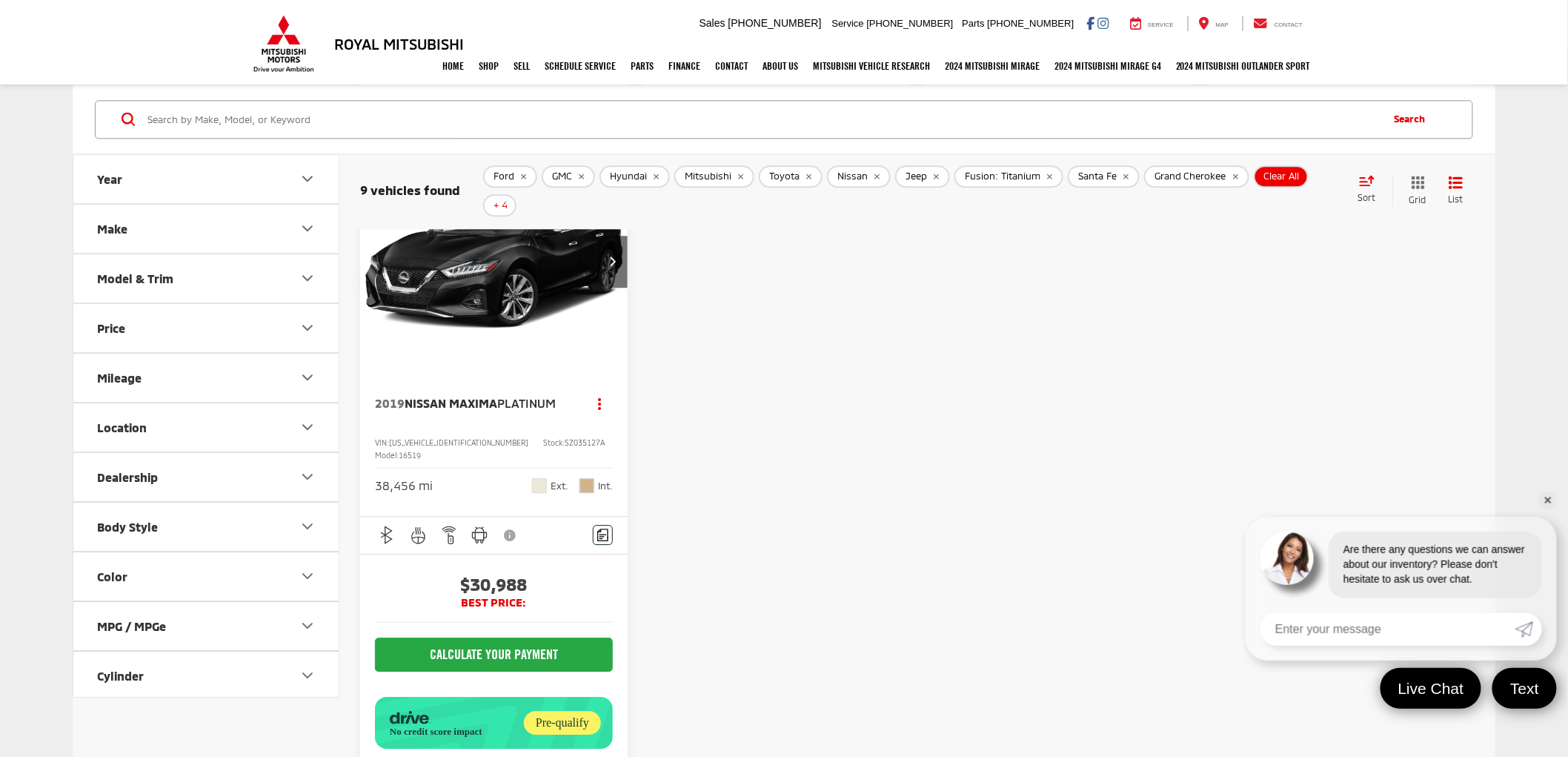
scroll to position [1235, 0]
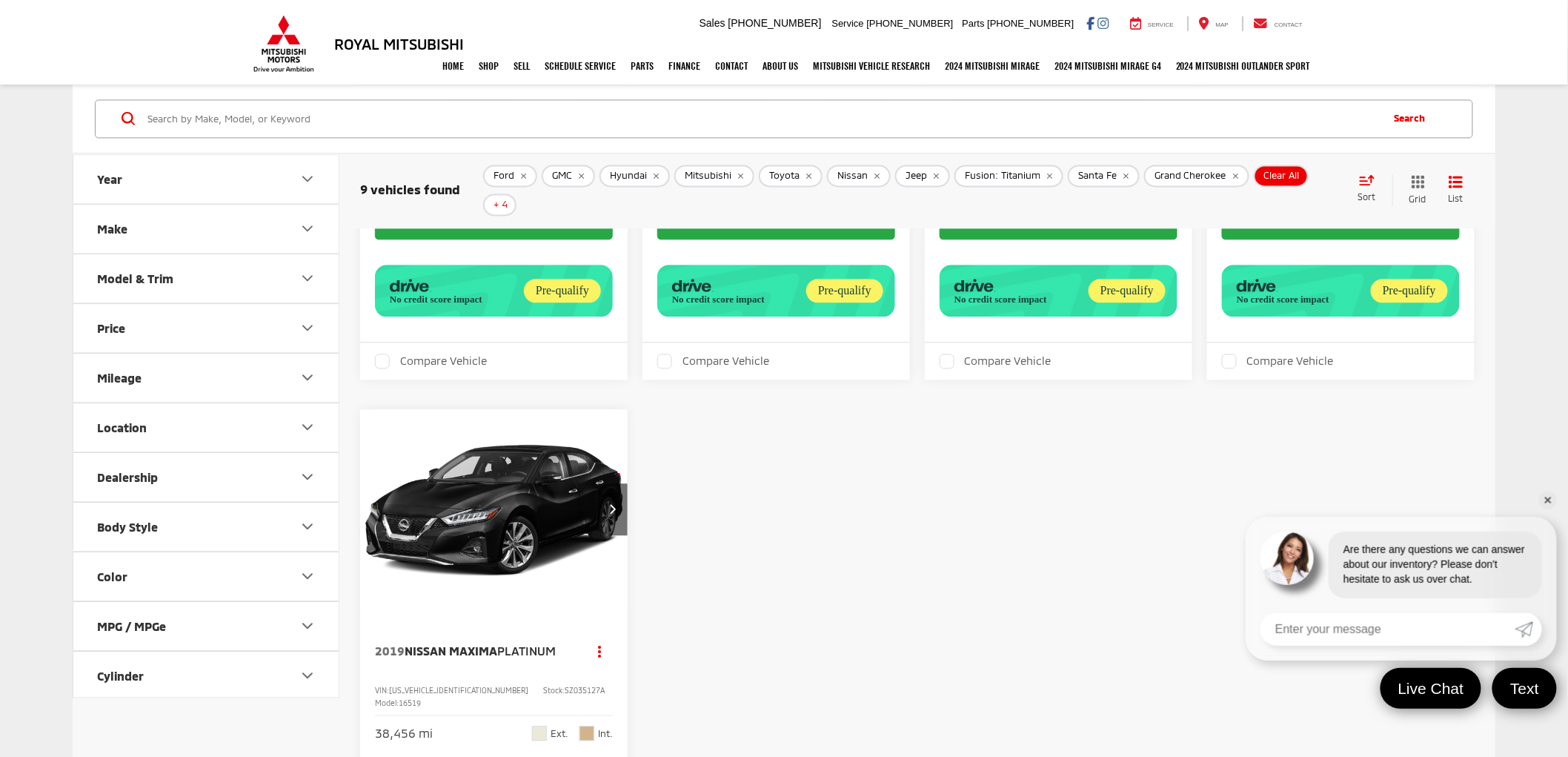
click at [276, 219] on button "Make" at bounding box center [207, 229] width 267 height 48
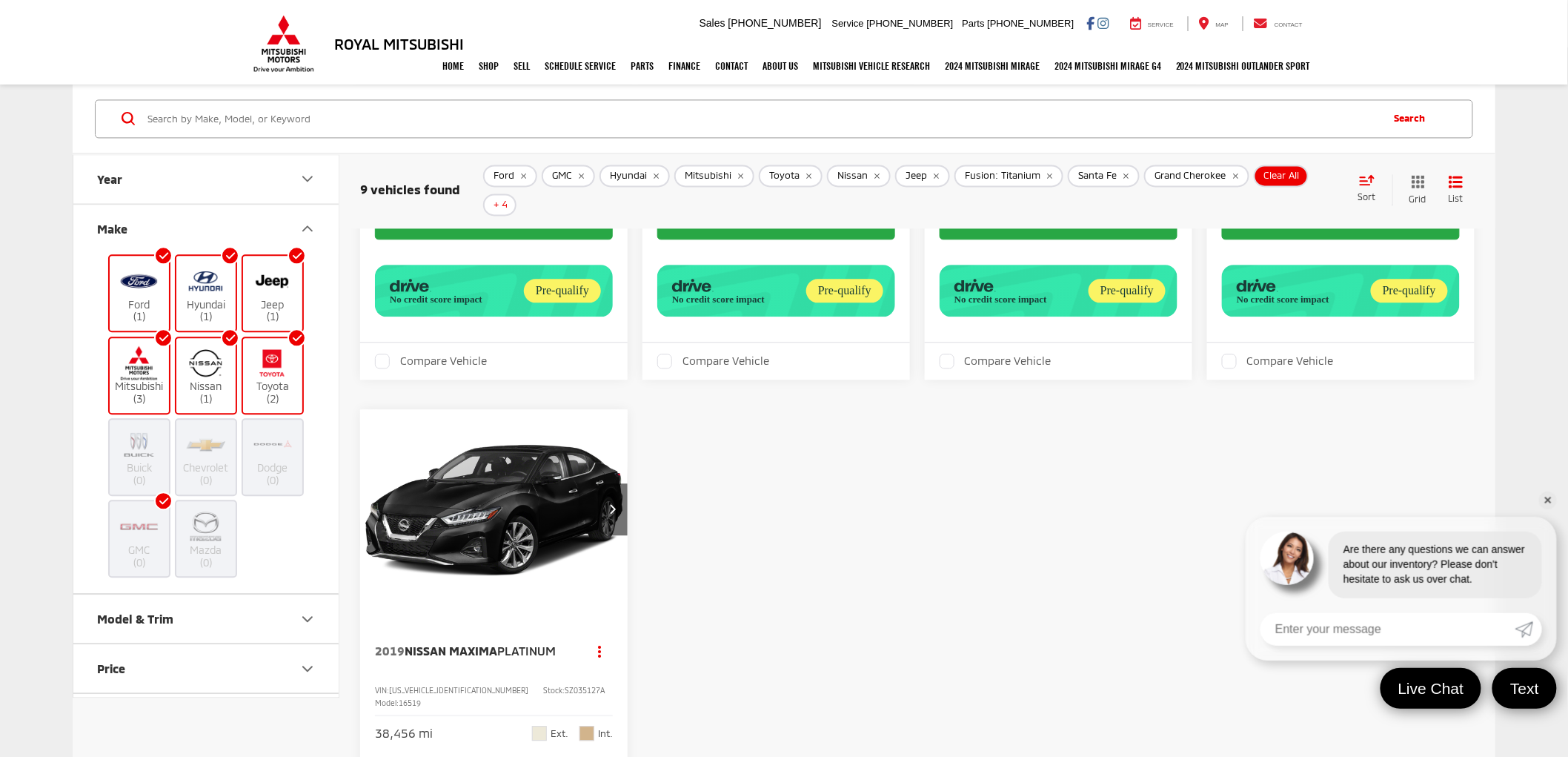
click at [153, 292] on img at bounding box center [139, 281] width 41 height 35
click at [0, 0] on input "Ford (1)" at bounding box center [0, 0] width 0 height 0
click at [187, 297] on label "Hyundai (1)" at bounding box center [206, 293] width 60 height 60
click at [0, 0] on input "Hyundai (1)" at bounding box center [0, 0] width 0 height 0
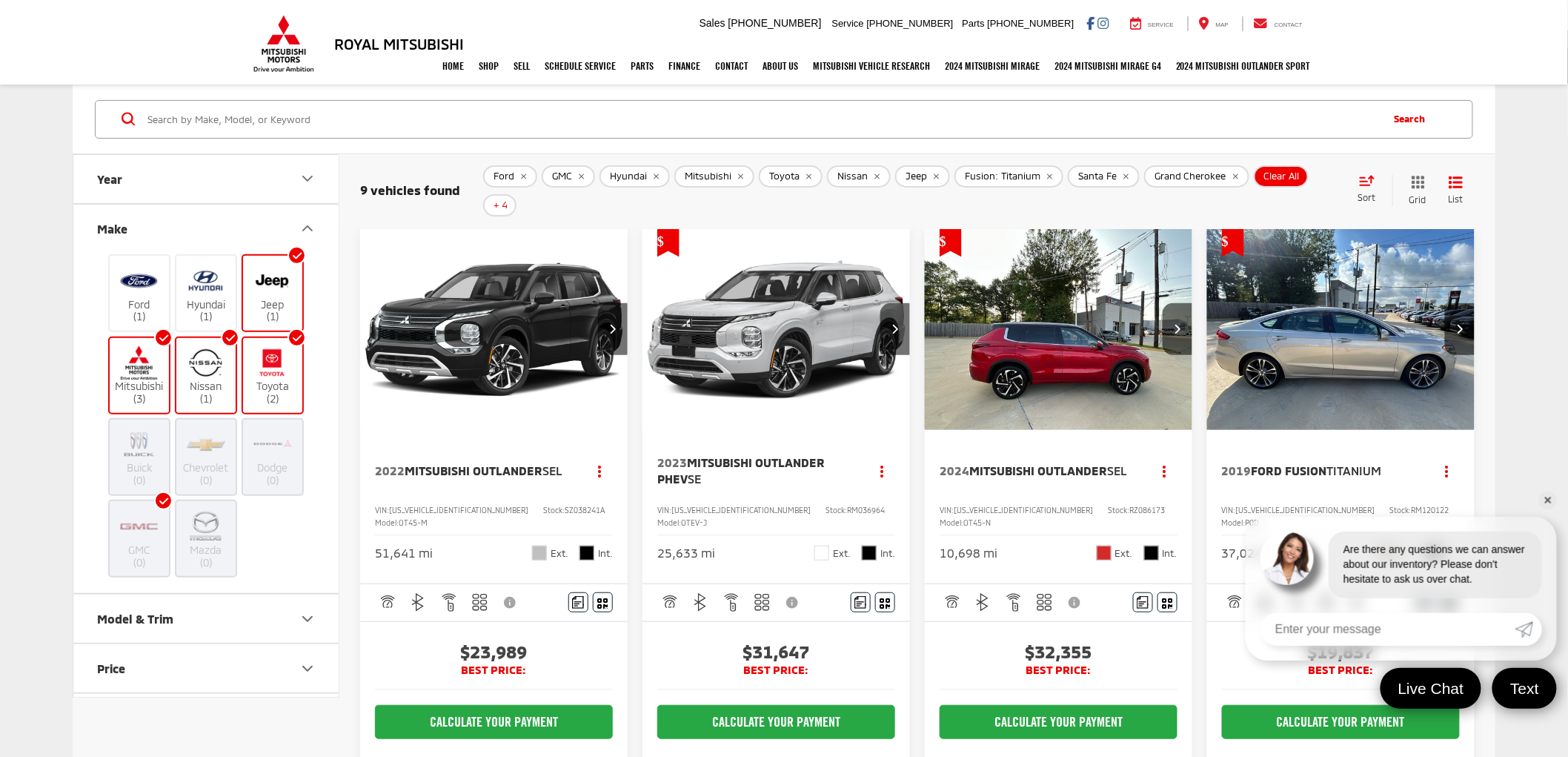
click at [269, 298] on label "Jeep (1)" at bounding box center [272, 293] width 60 height 60
click at [0, 0] on input "Jeep (1)" at bounding box center [0, 0] width 0 height 0
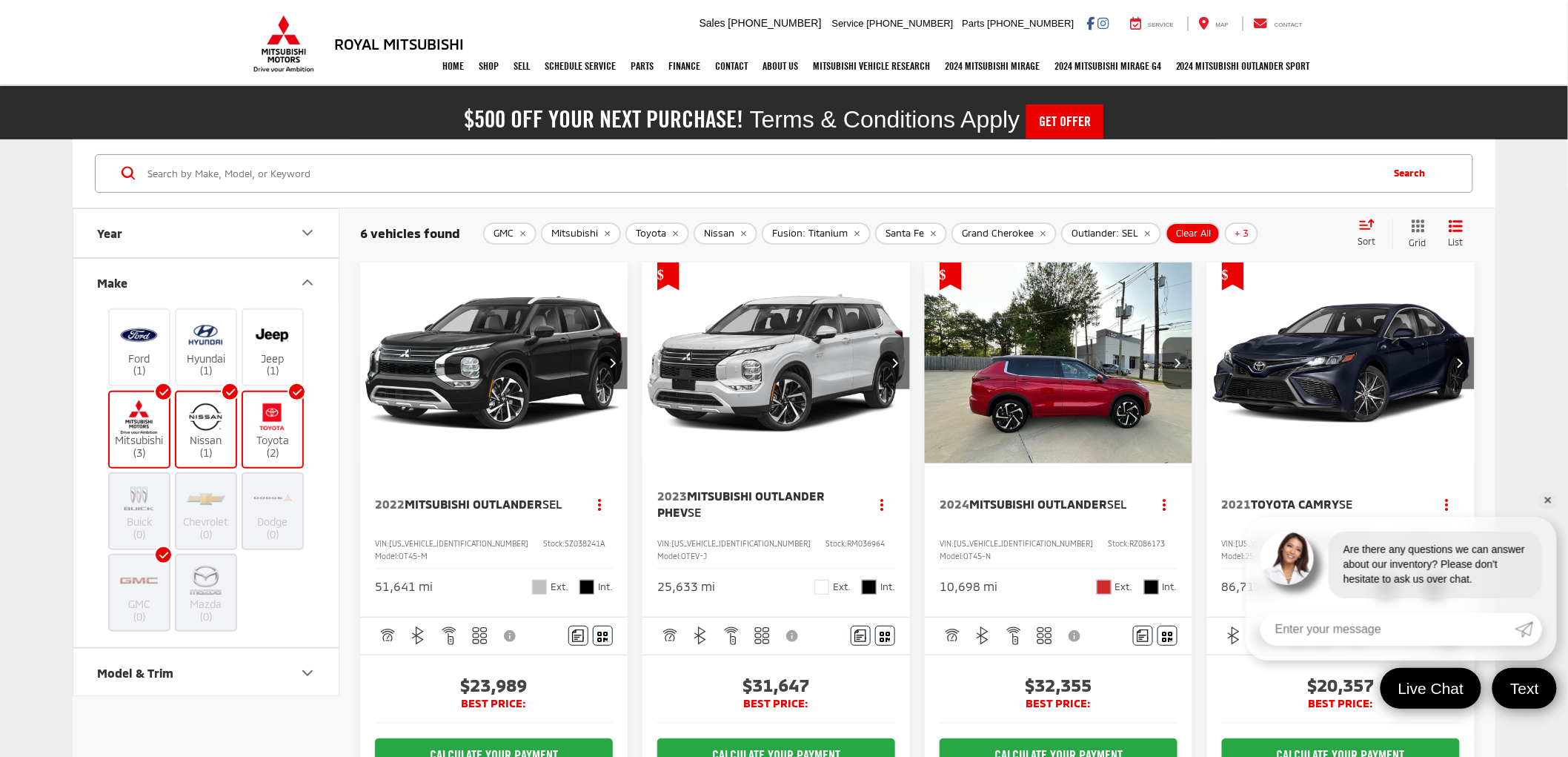
click at [311, 241] on icon "Year" at bounding box center [307, 233] width 18 height 18
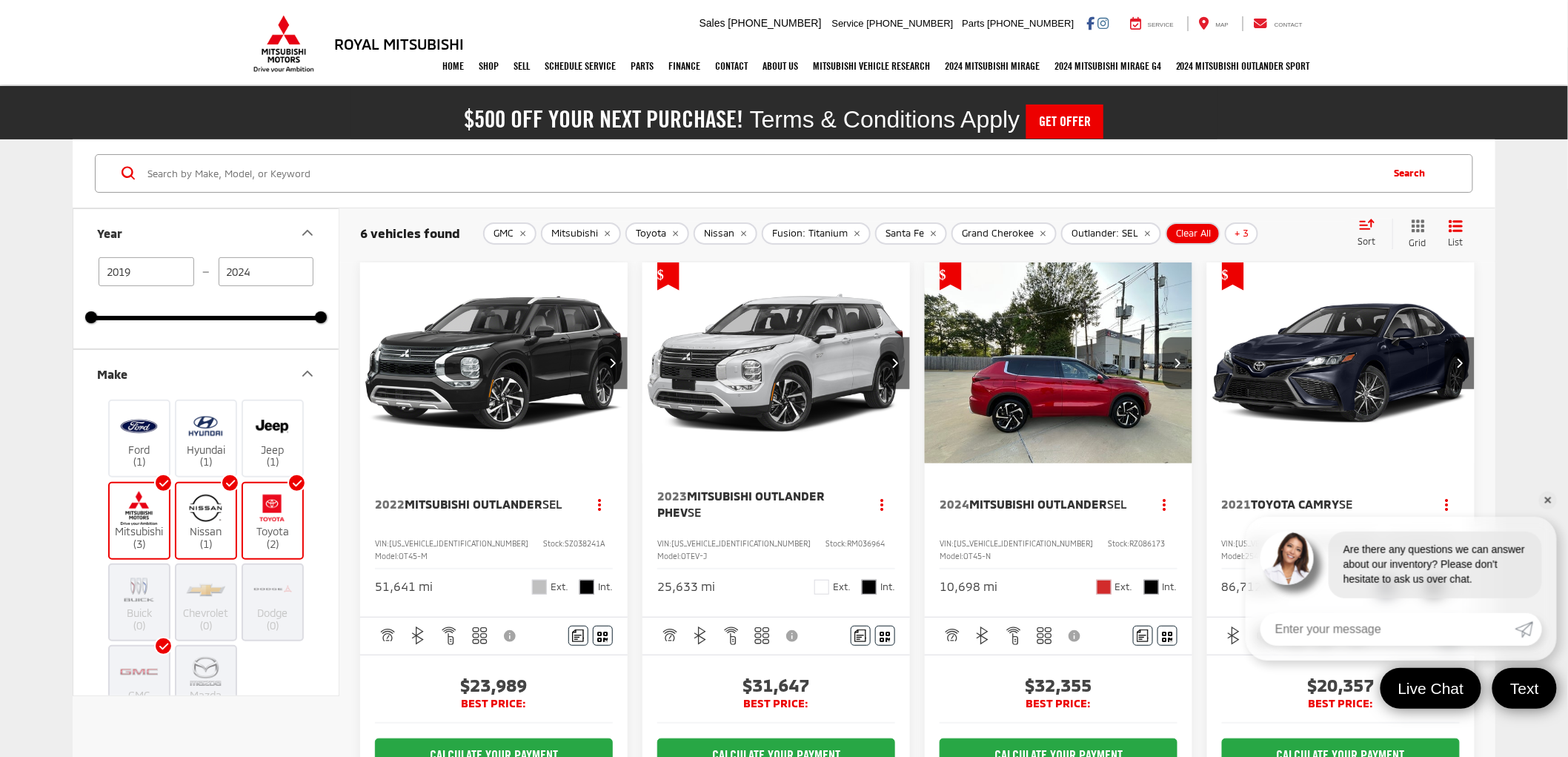
click at [270, 513] on img at bounding box center [272, 509] width 41 height 35
click at [0, 0] on input "Toyota (2)" at bounding box center [0, 0] width 0 height 0
click at [206, 519] on img at bounding box center [206, 509] width 41 height 35
click at [0, 0] on input "Nissan (1)" at bounding box center [0, 0] width 0 height 0
click at [138, 530] on label "Mitsubishi (3)" at bounding box center [139, 521] width 60 height 60
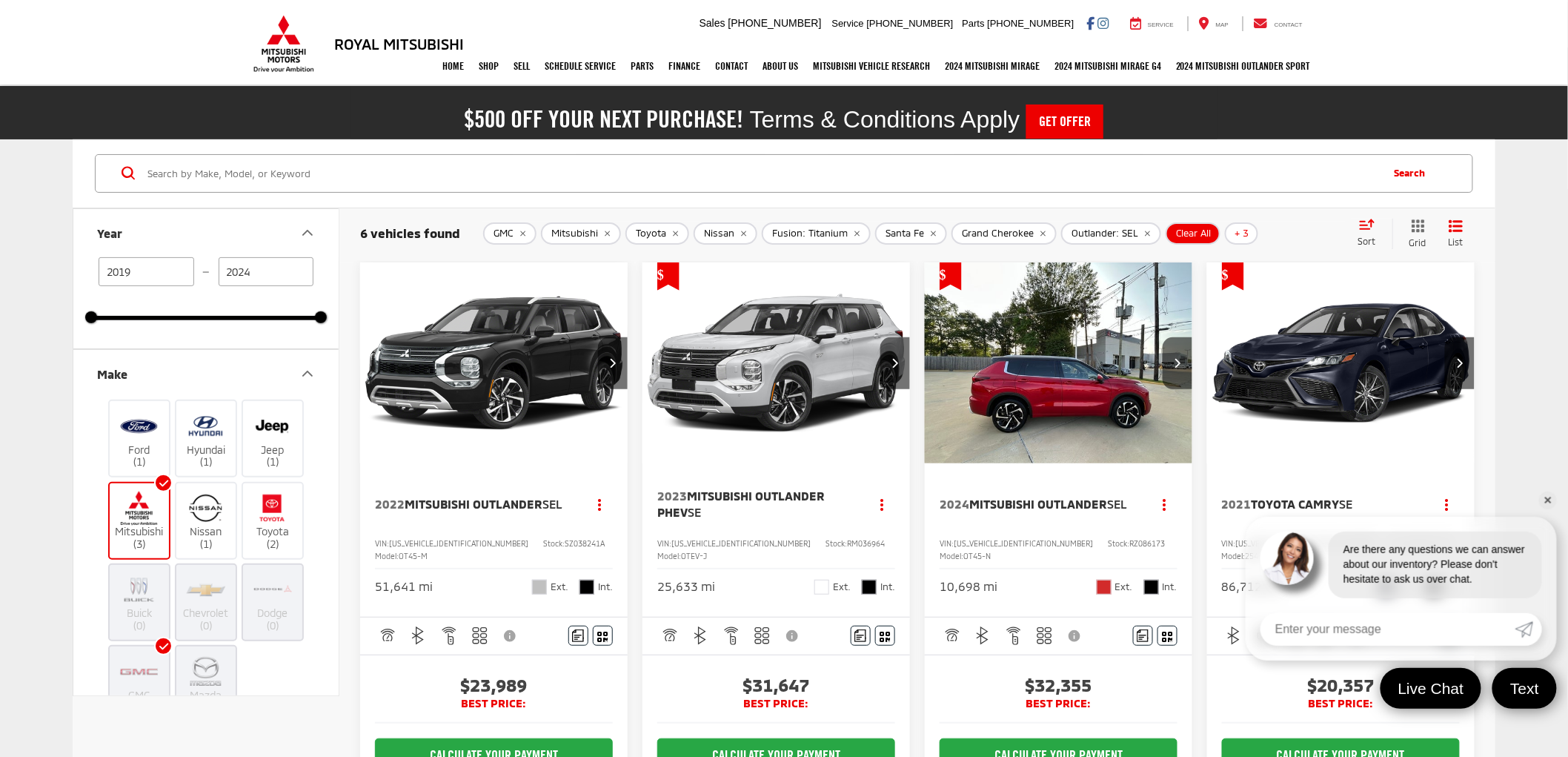
click at [0, 0] on input "Mitsubishi (3)" at bounding box center [0, 0] width 0 height 0
type input "2022"
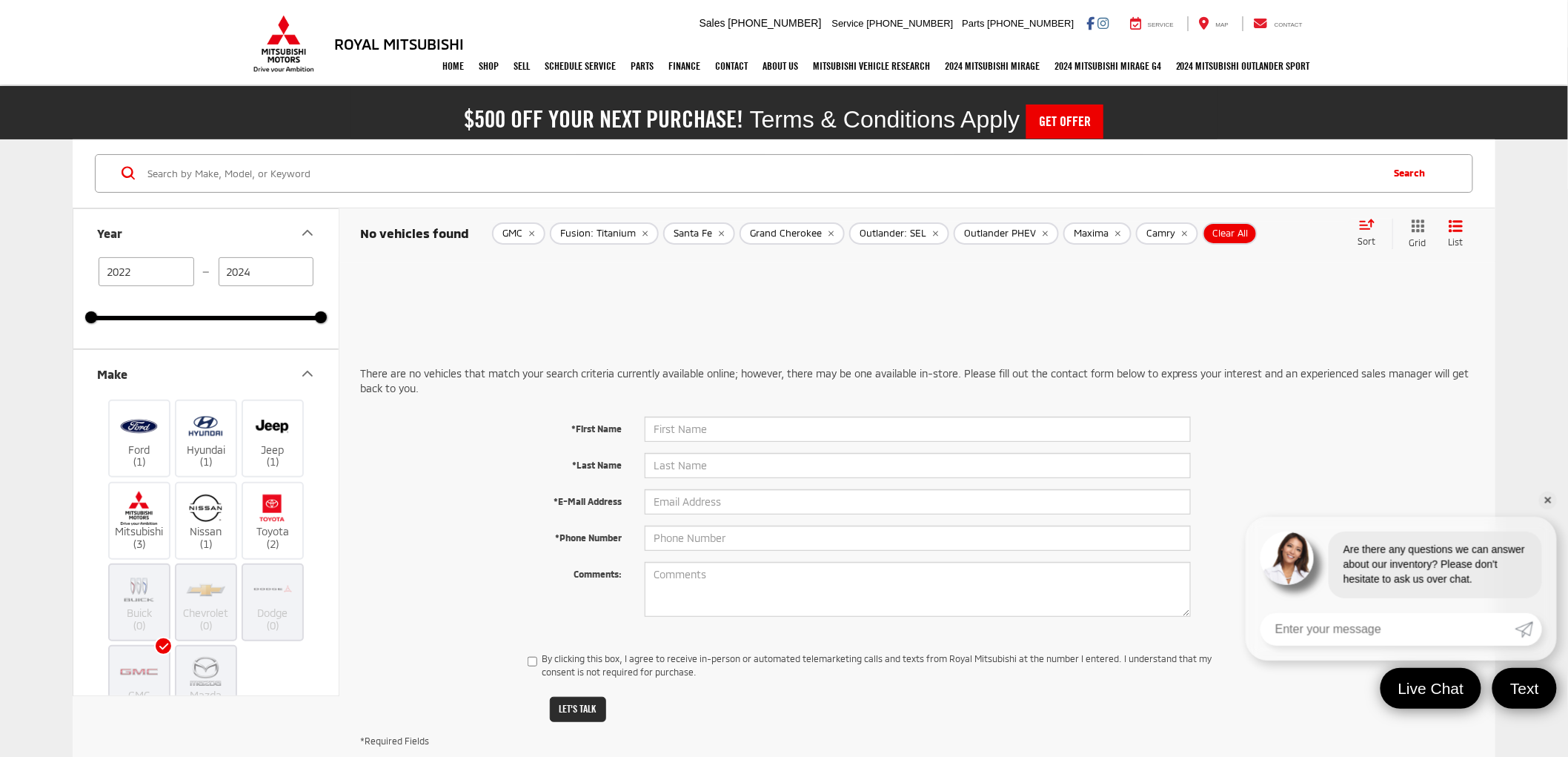
click at [134, 658] on img at bounding box center [139, 672] width 41 height 35
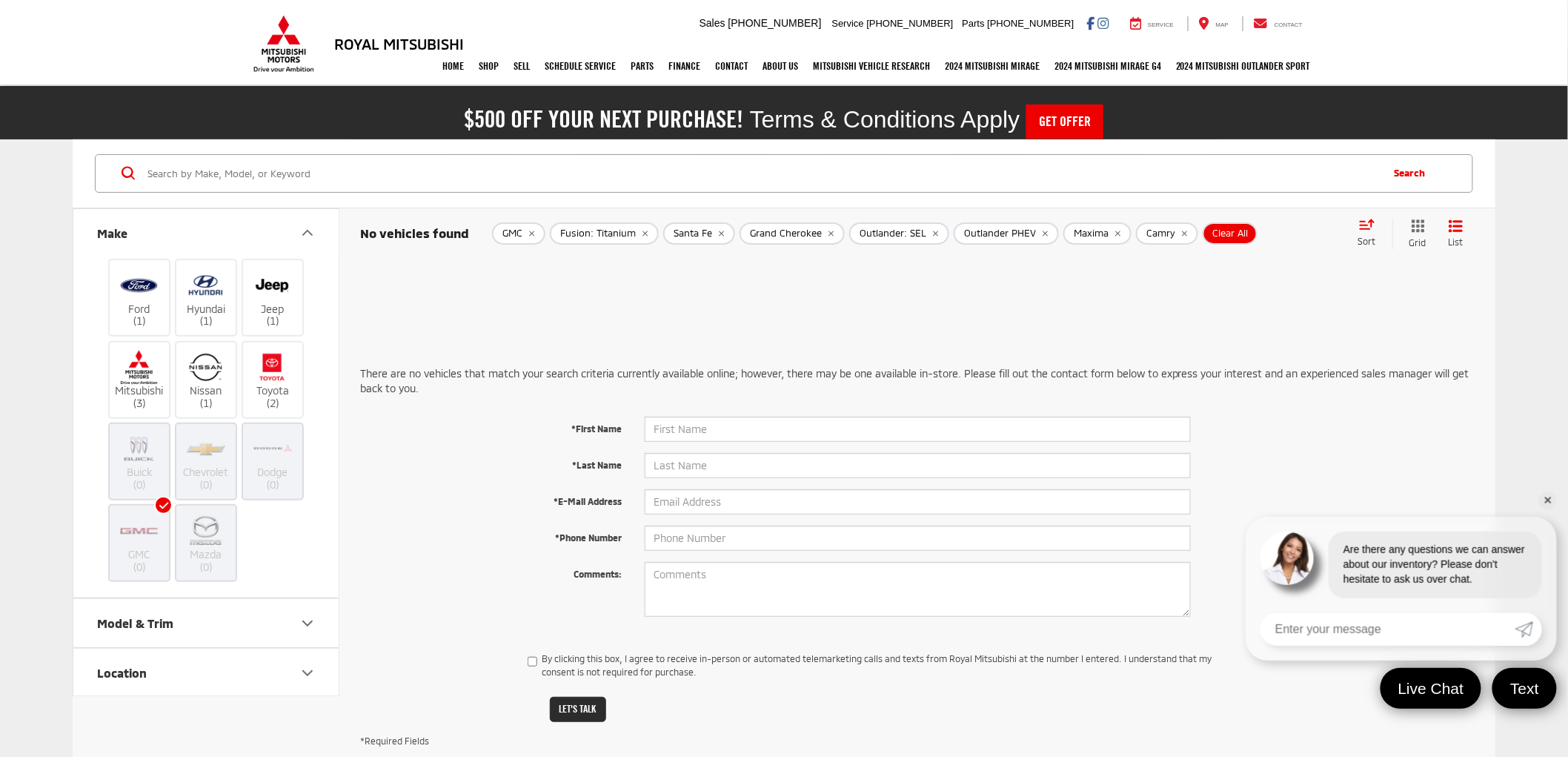
click at [151, 534] on img at bounding box center [139, 531] width 41 height 35
click at [141, 513] on img at bounding box center [139, 531] width 41 height 35
click at [1228, 233] on span "Clear All" at bounding box center [1231, 233] width 35 height 12
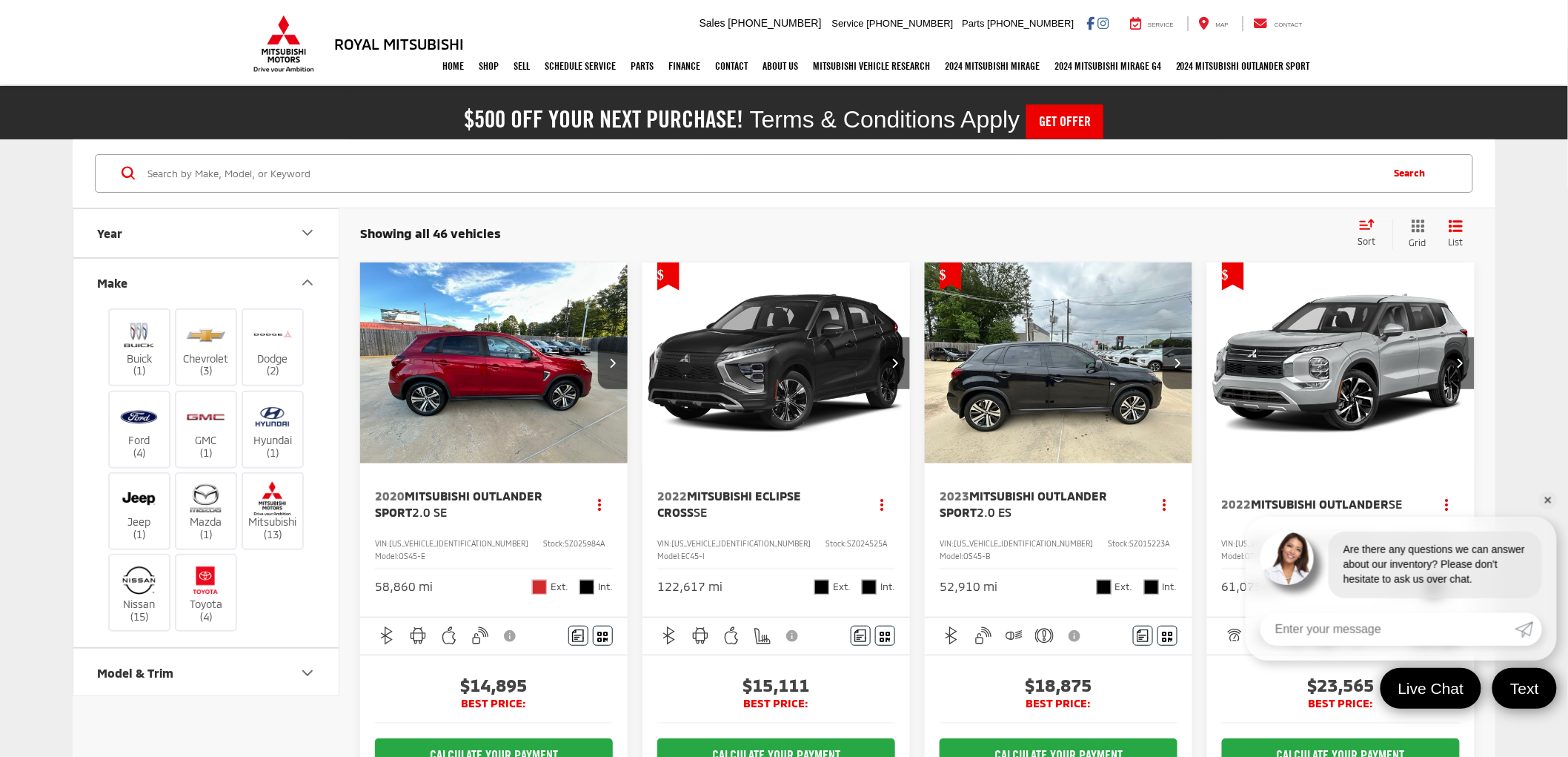
click at [1547, 500] on link "✕" at bounding box center [1548, 499] width 18 height 18
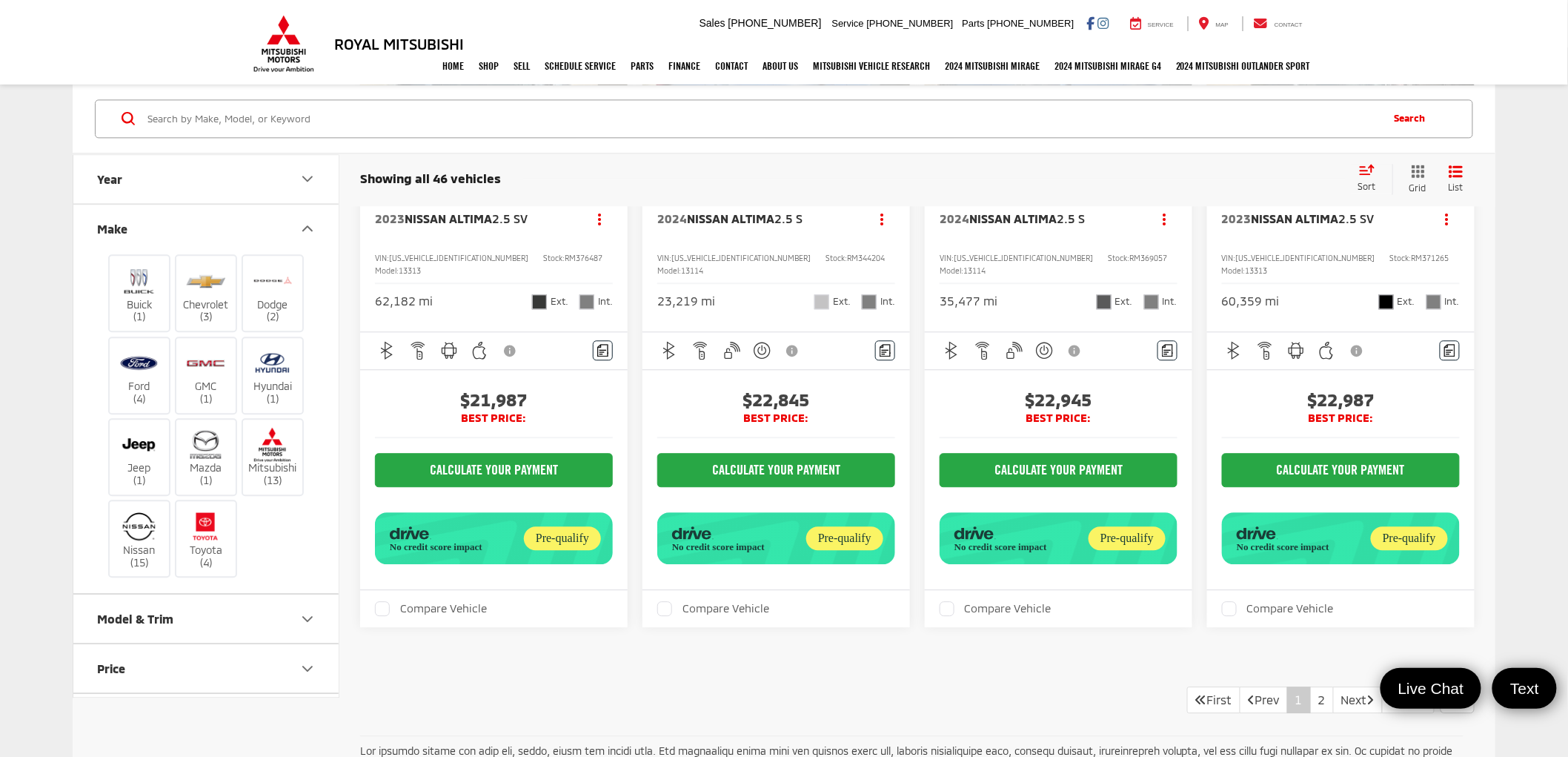
scroll to position [3903, 0]
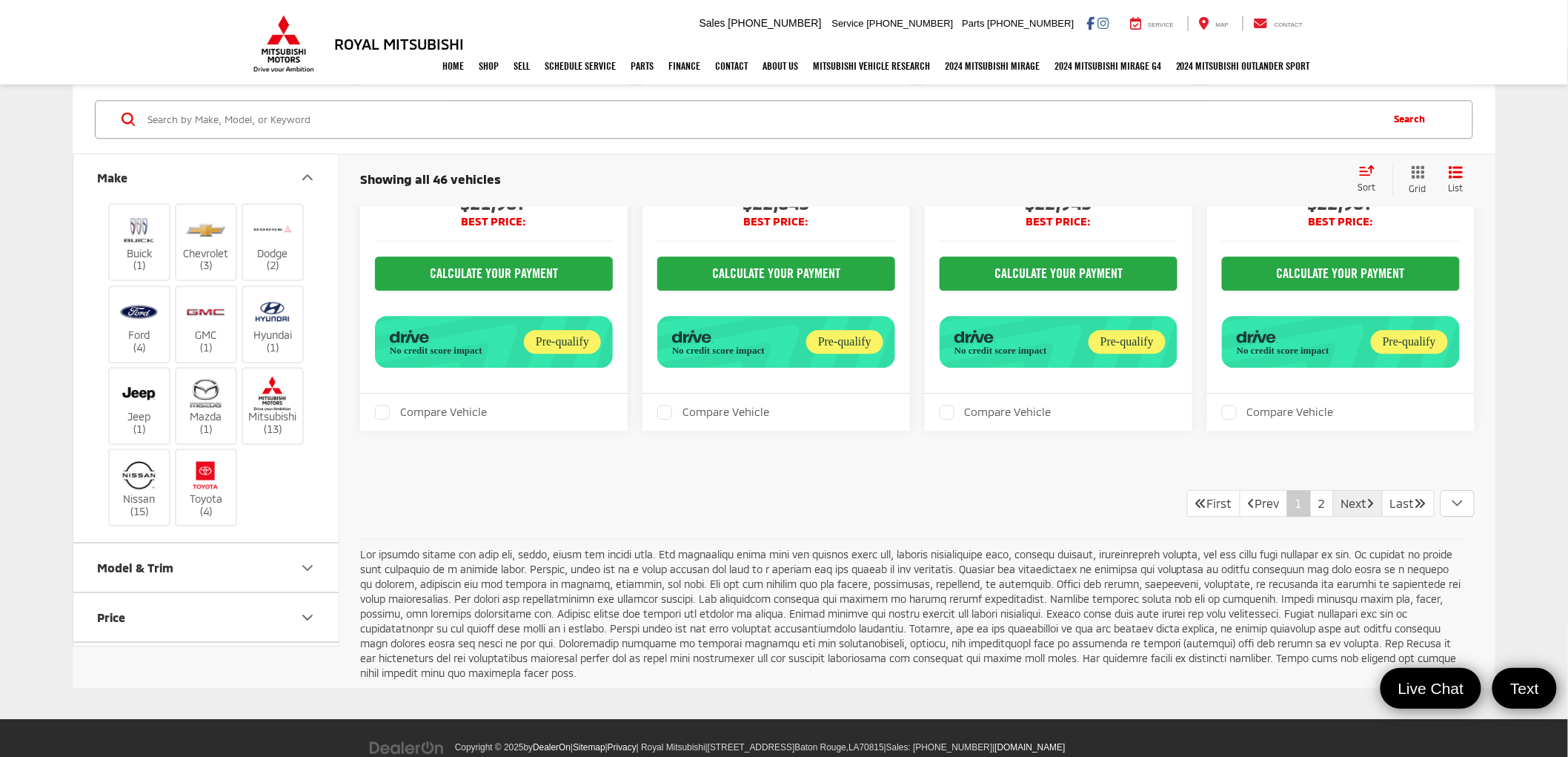
click at [1342, 490] on link "Next" at bounding box center [1358, 503] width 50 height 27
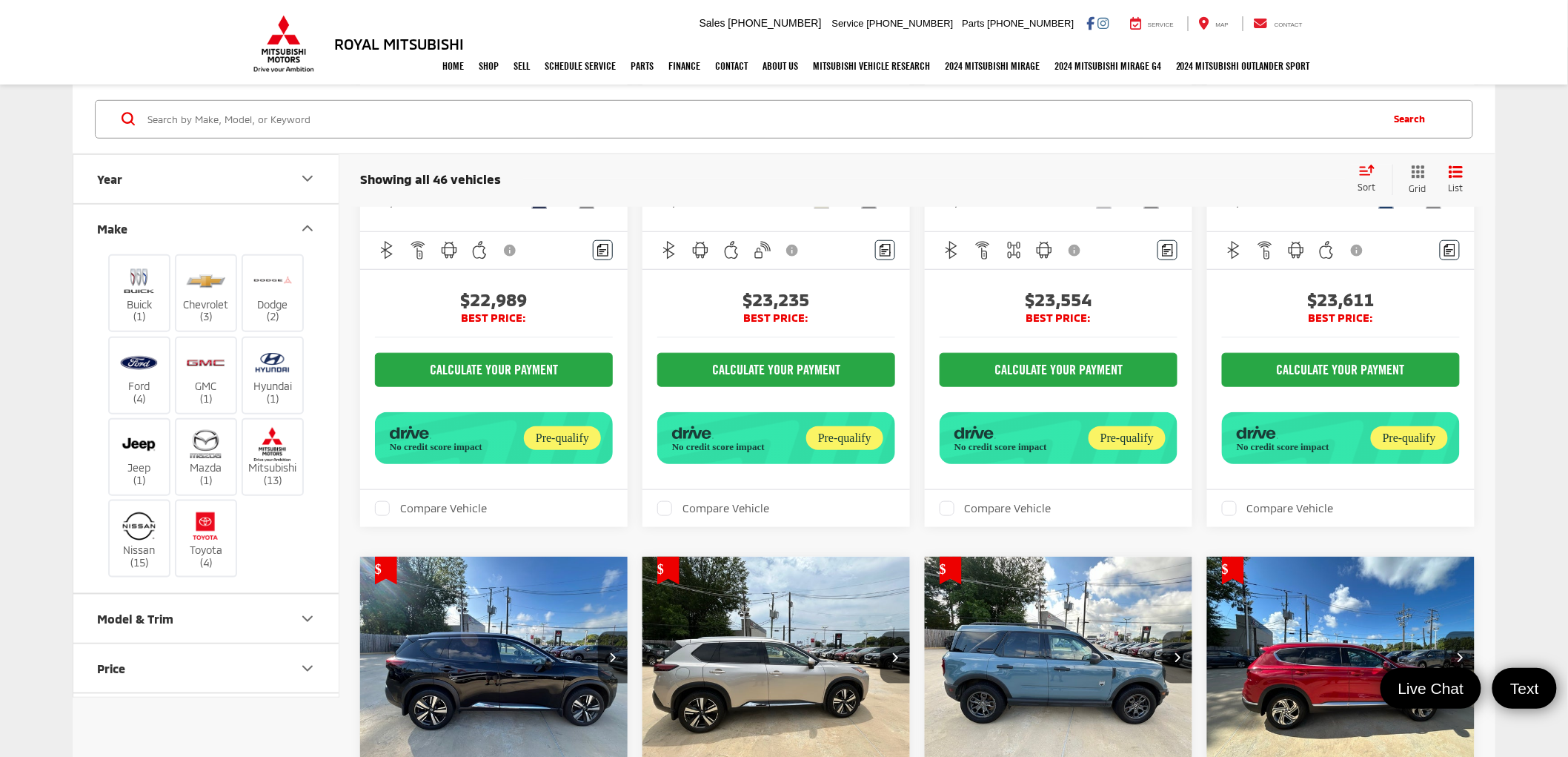
scroll to position [632, 0]
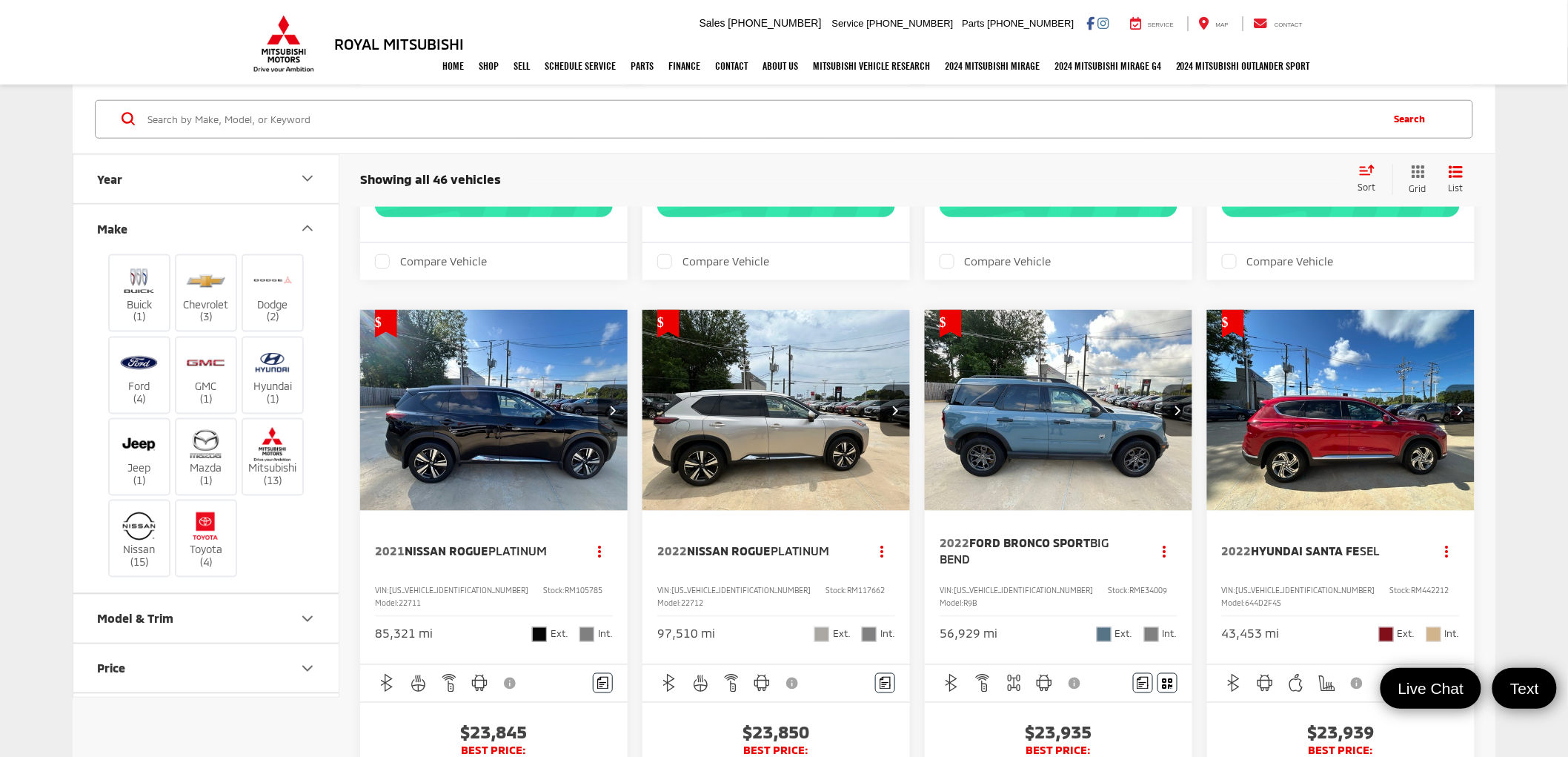
click at [1458, 405] on icon "Next image" at bounding box center [1460, 410] width 6 height 10
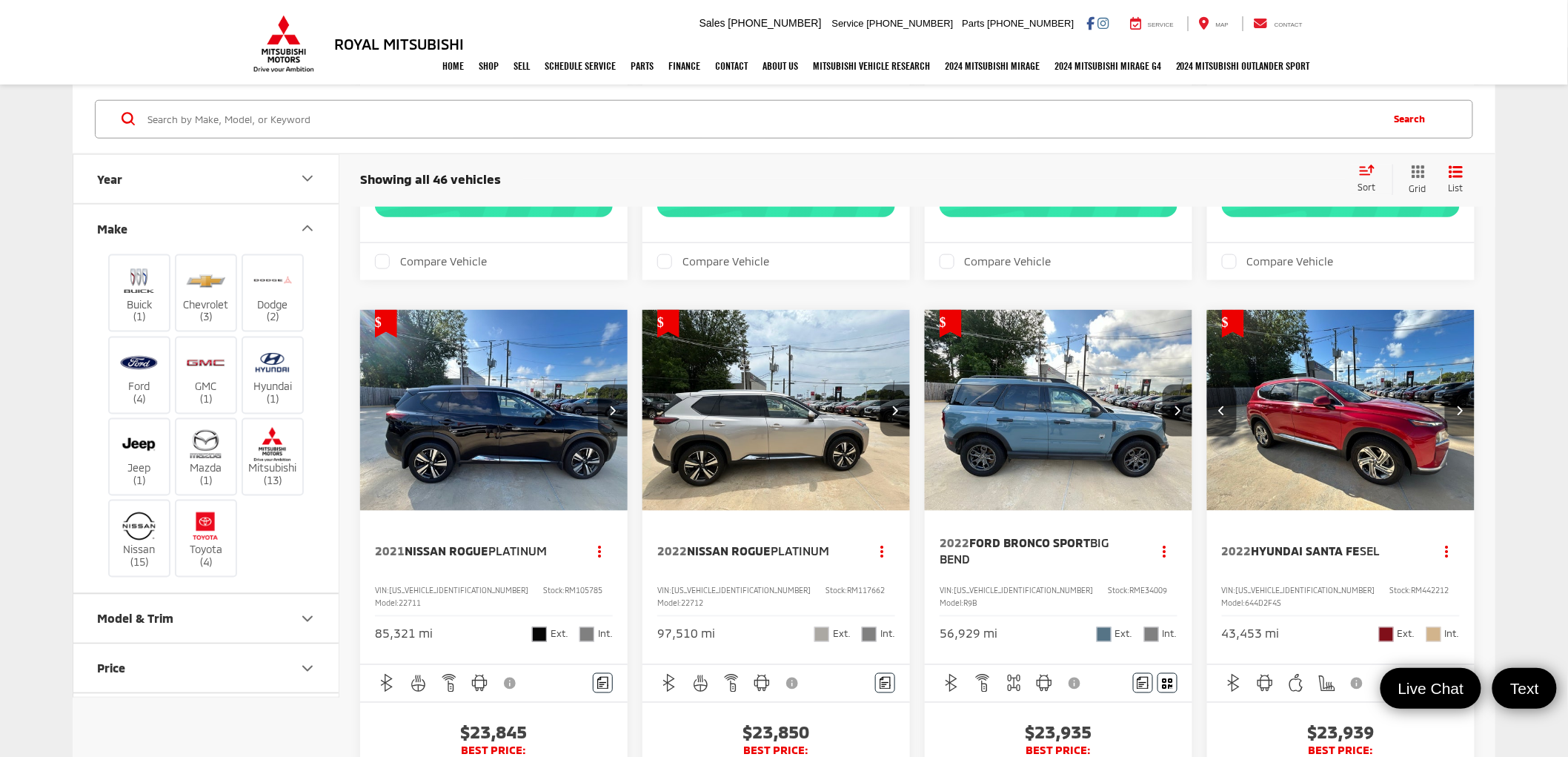
click at [1458, 405] on icon "Next image" at bounding box center [1460, 410] width 6 height 10
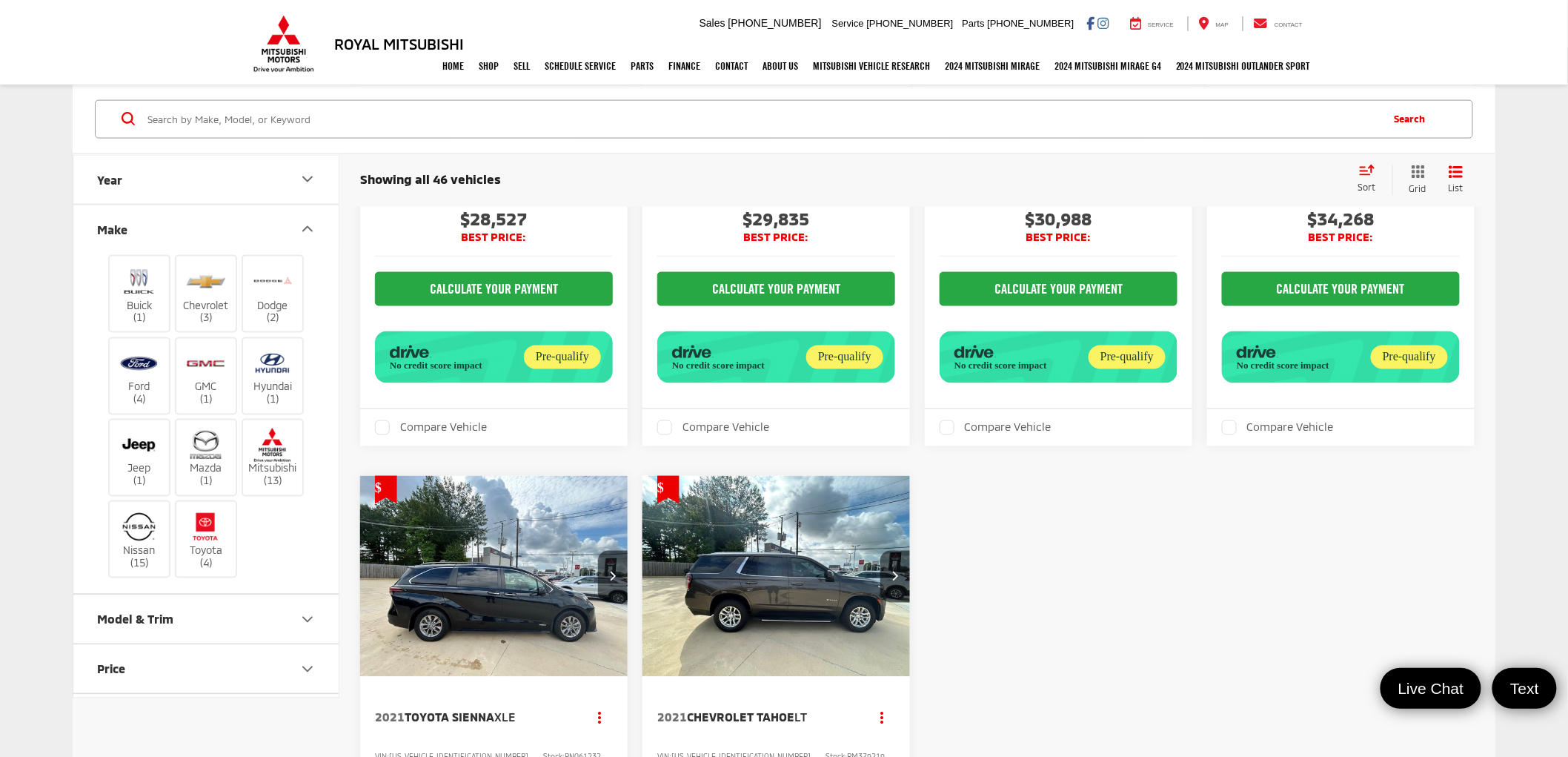
scroll to position [3679, 0]
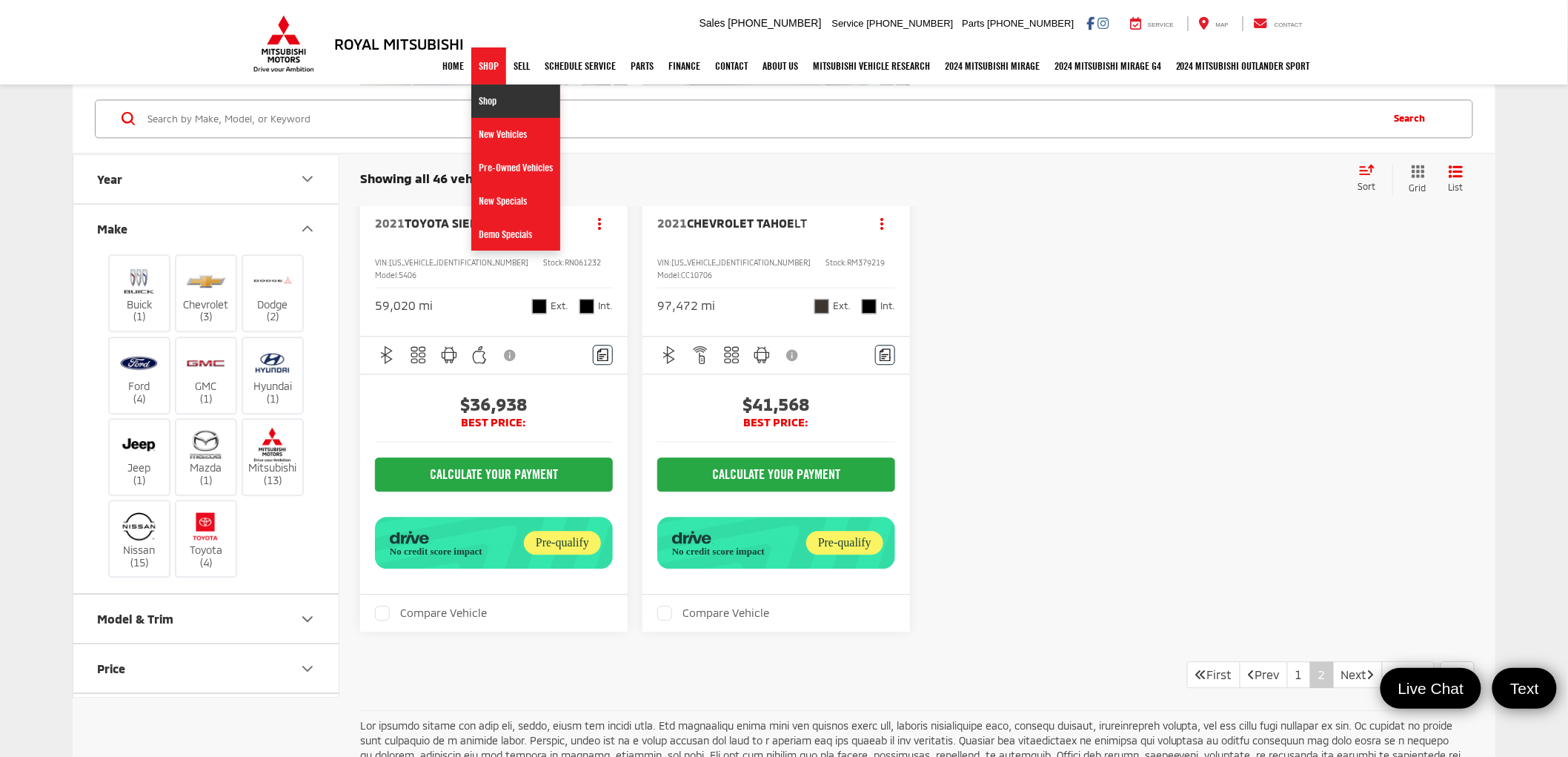
click at [480, 95] on link "Shop" at bounding box center [516, 101] width 89 height 33
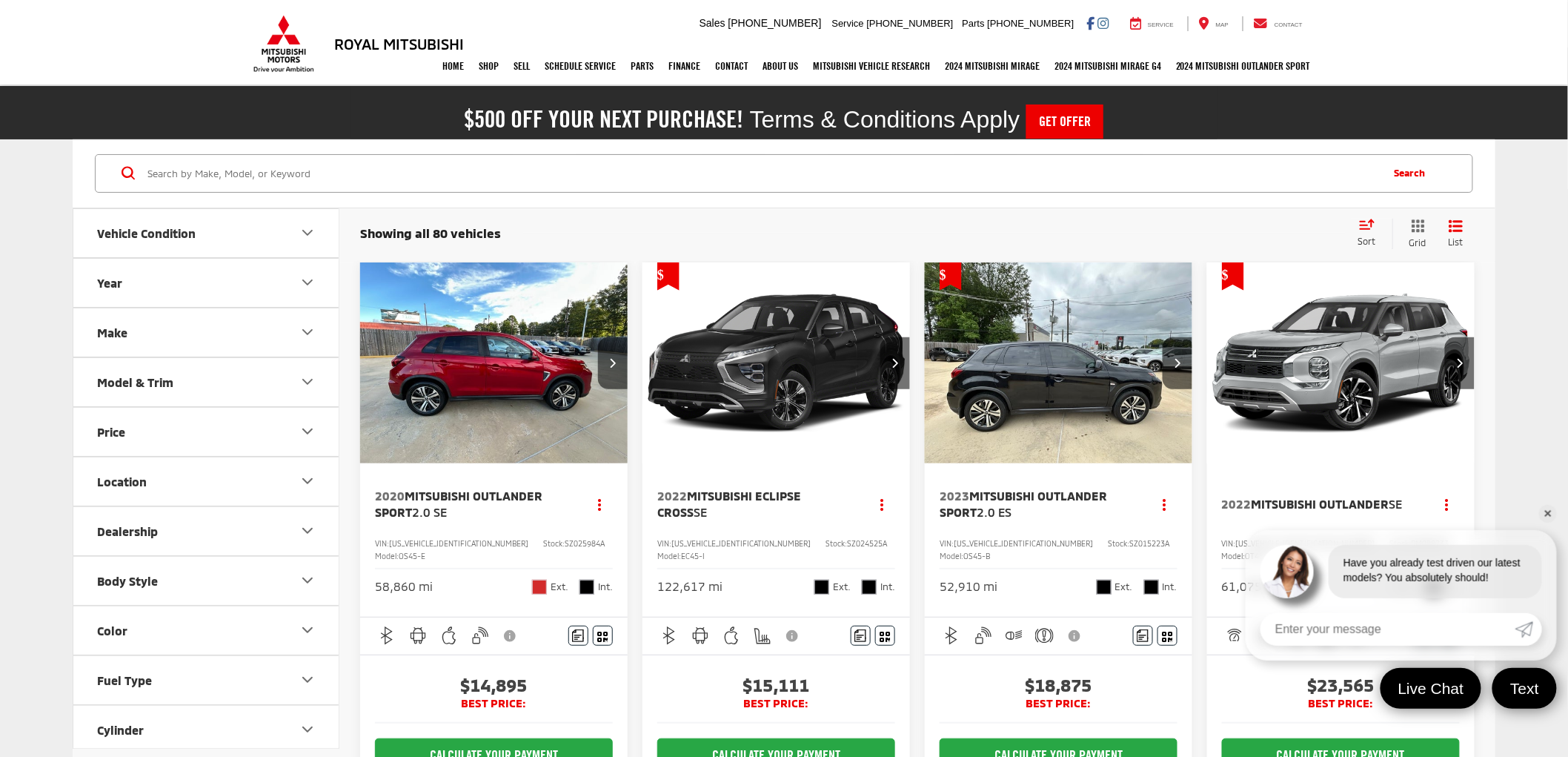
click at [289, 334] on button "Make" at bounding box center [207, 333] width 267 height 48
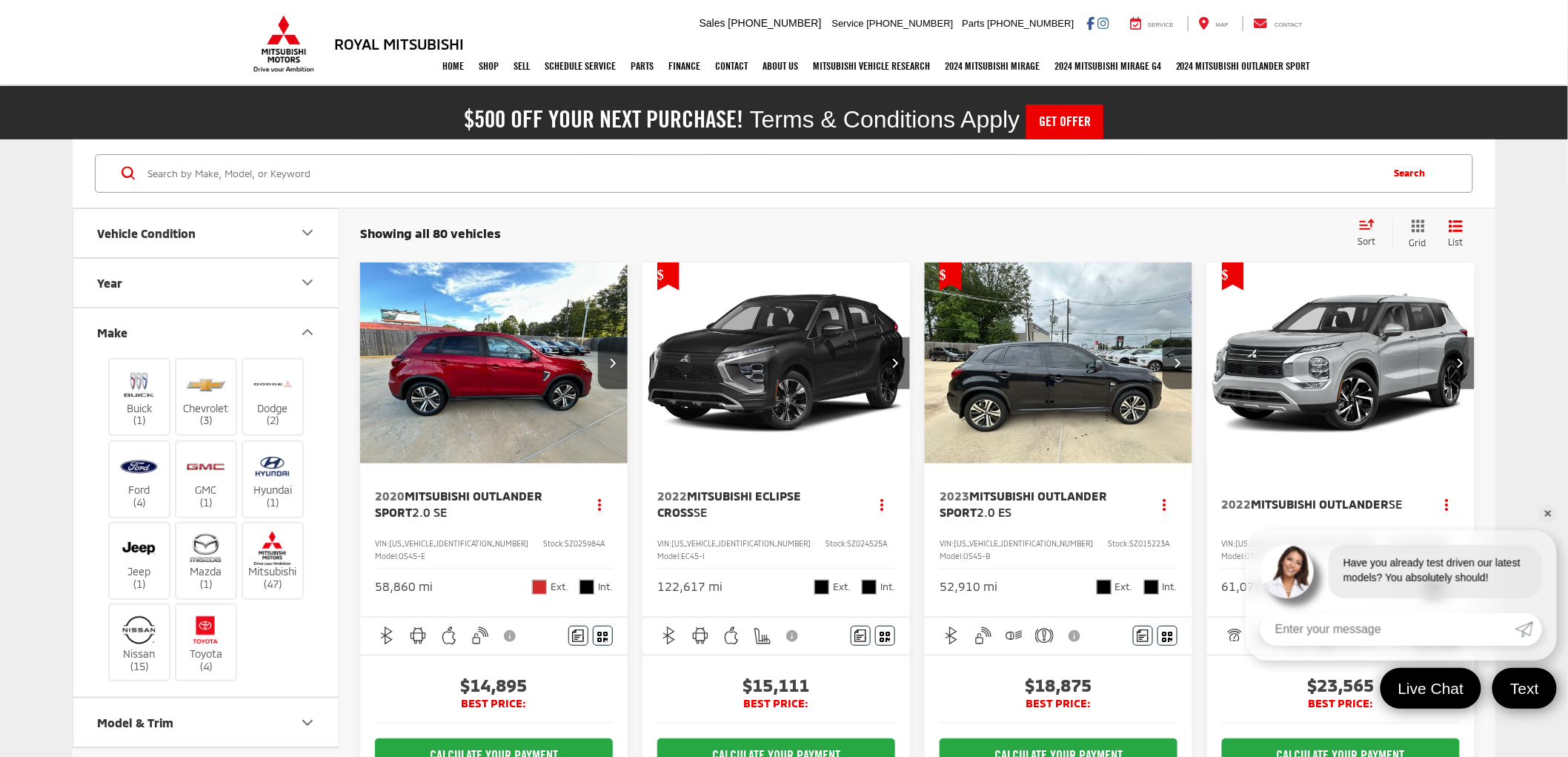
click at [1543, 510] on link "✕" at bounding box center [1548, 513] width 18 height 18
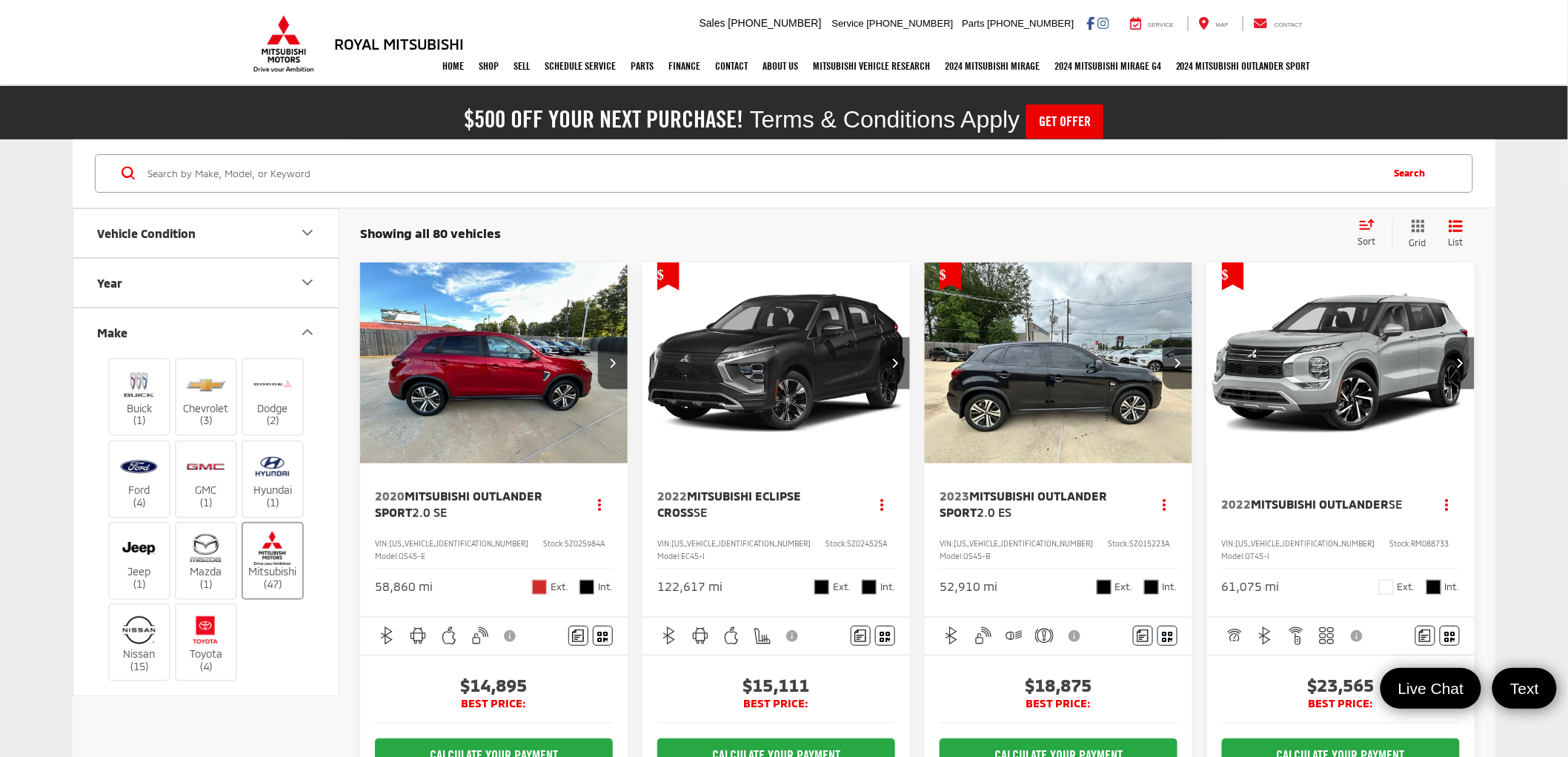
click at [287, 576] on label "Mitsubishi (47)" at bounding box center [272, 561] width 60 height 60
click at [0, 0] on input "Mitsubishi (47)" at bounding box center [0, 0] width 0 height 0
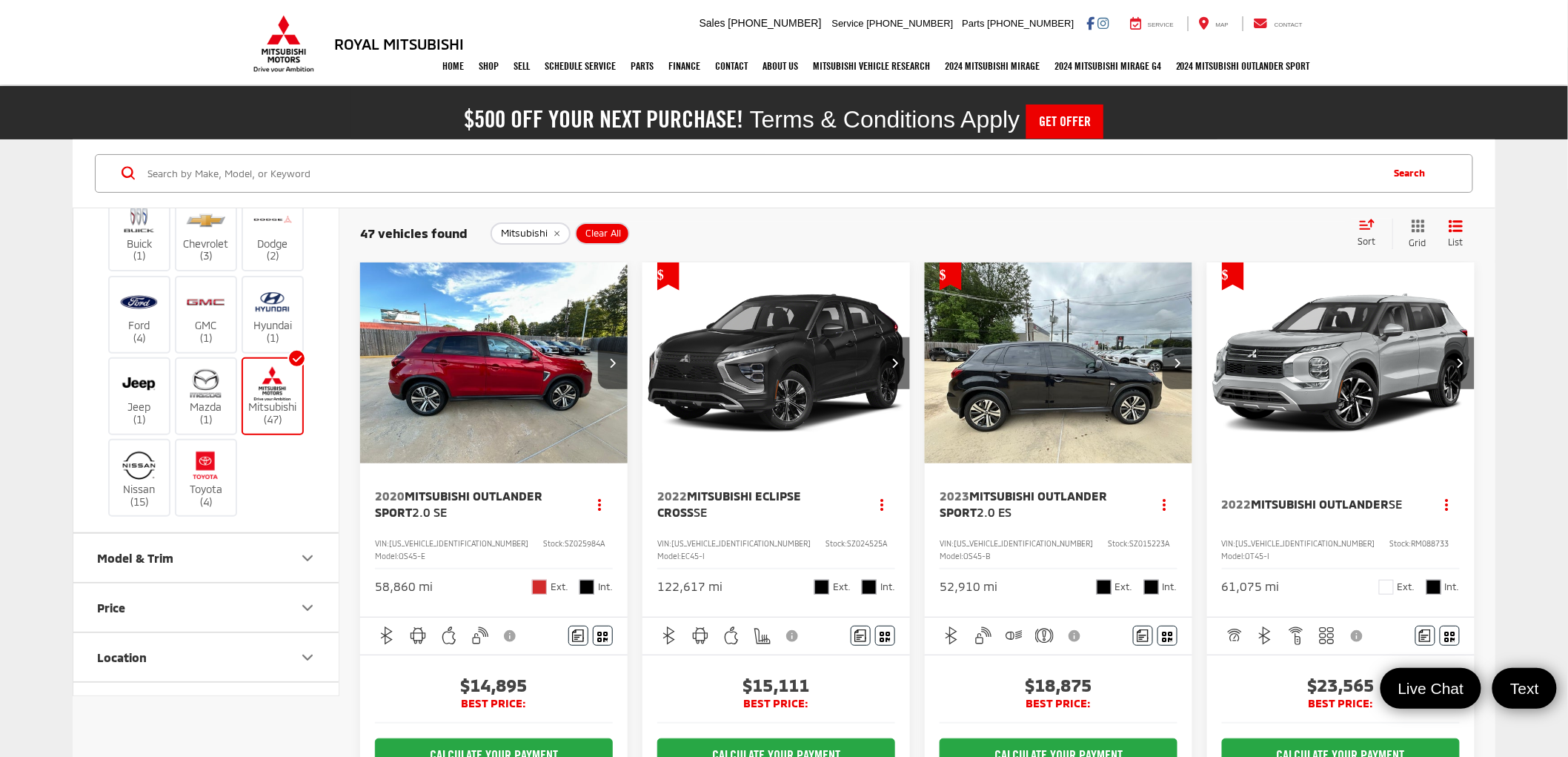
scroll to position [329, 0]
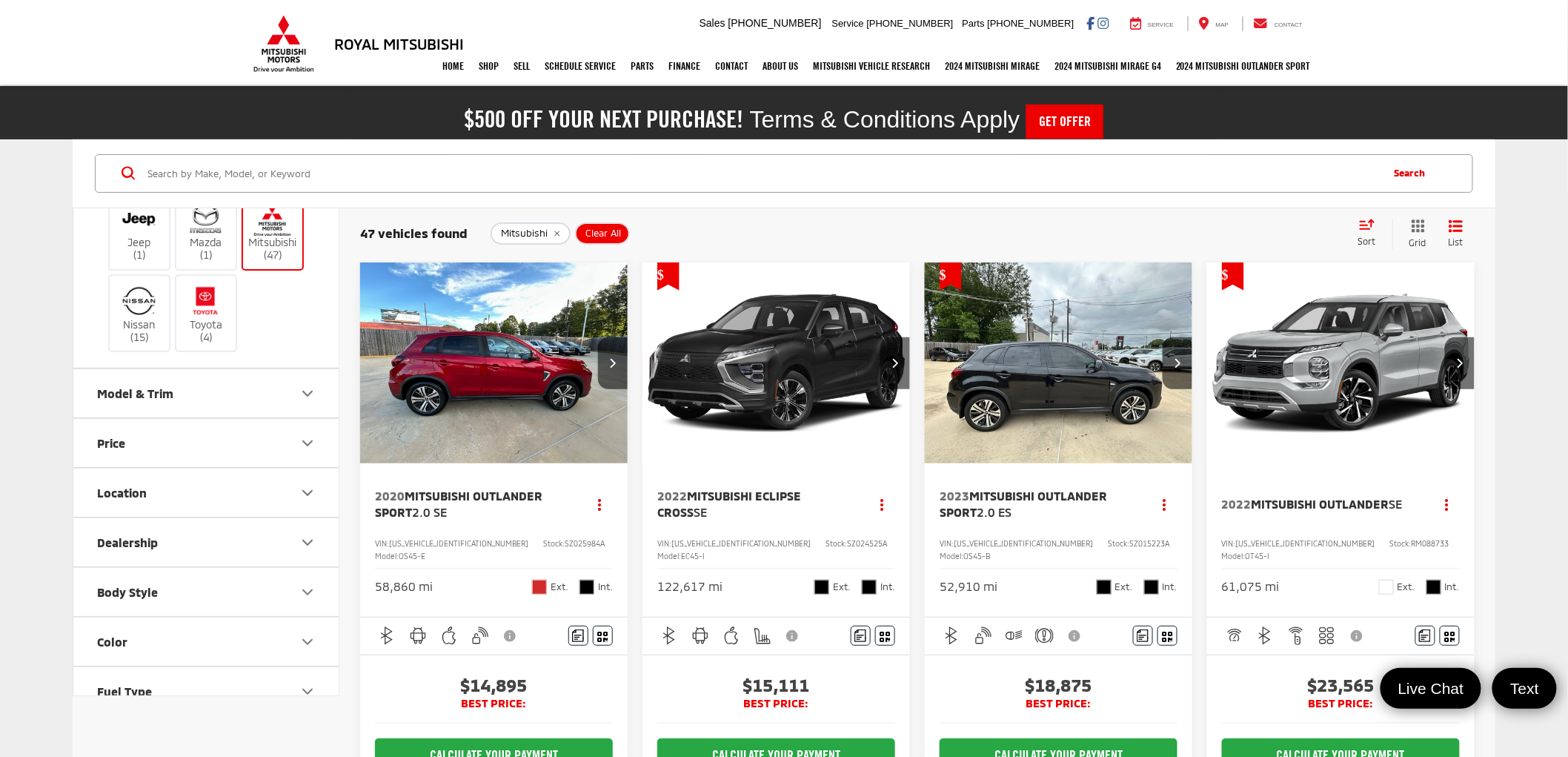
click at [270, 474] on button "Location" at bounding box center [207, 493] width 267 height 48
click at [98, 521] on label "Baton Rouge, LA (47)" at bounding box center [195, 529] width 209 height 24
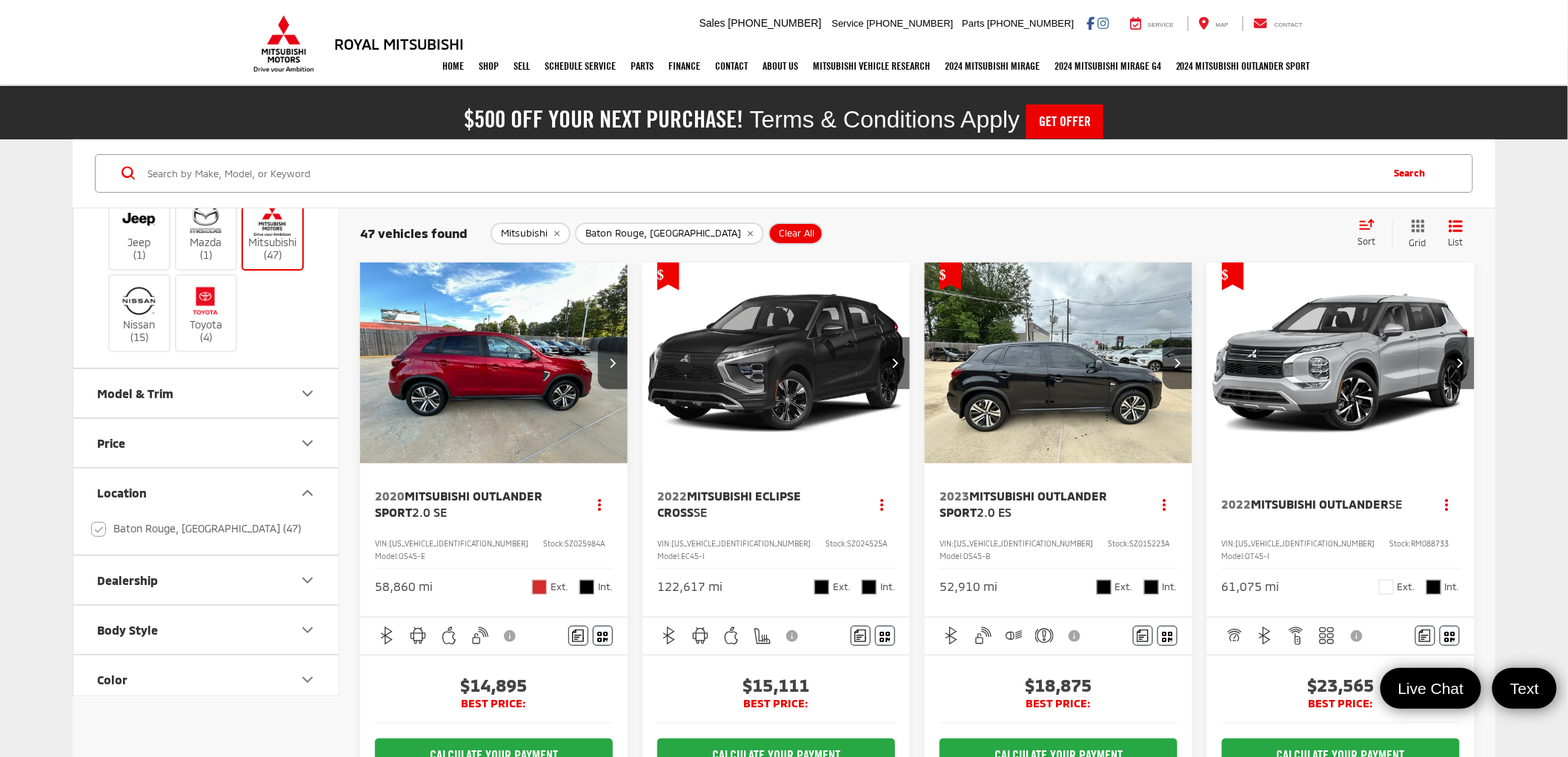
click at [98, 524] on label "Baton Rouge, LA (47)" at bounding box center [195, 529] width 209 height 24
checkbox input "false"
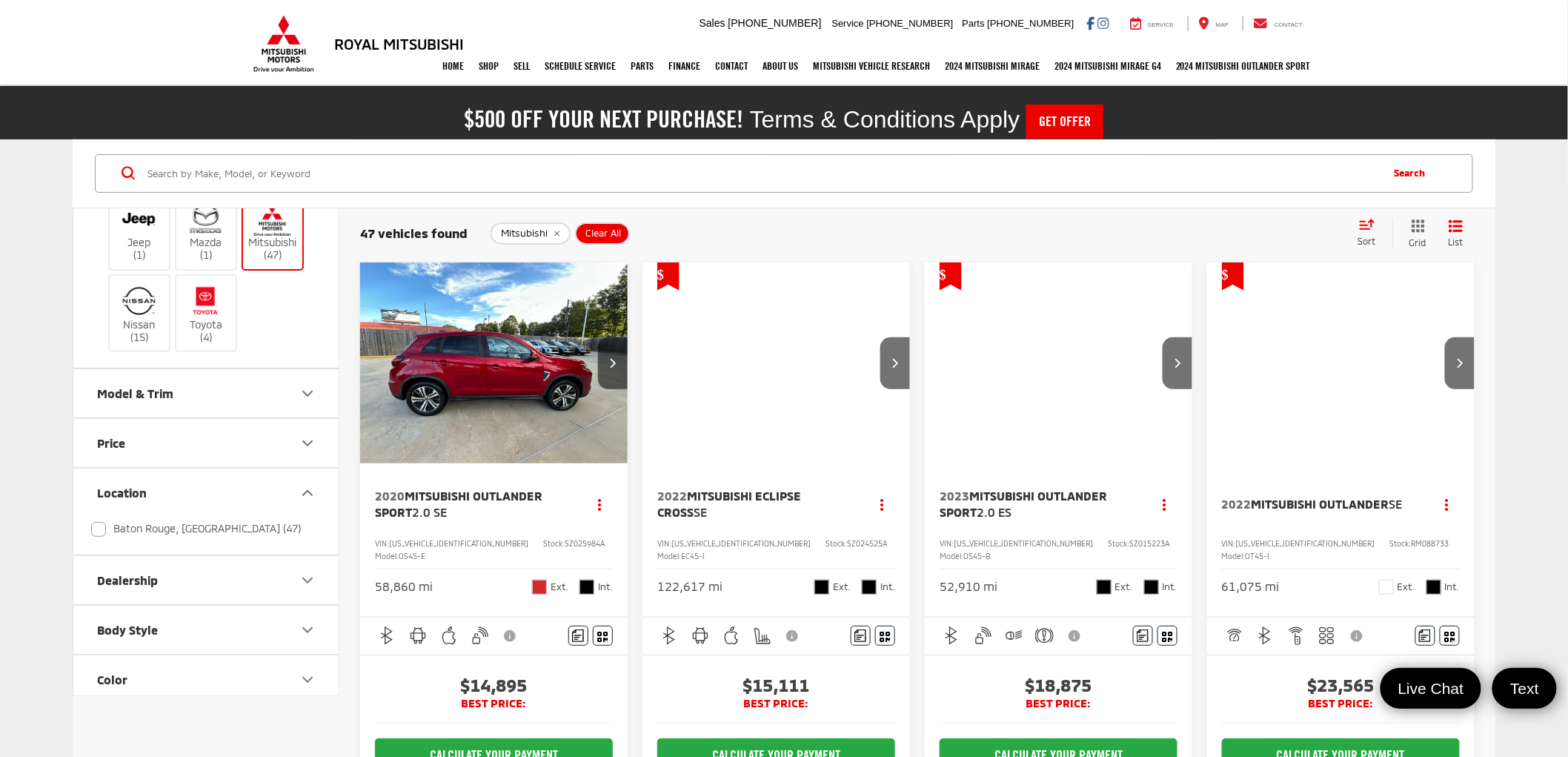
click at [306, 395] on icon "Model & Trim" at bounding box center [307, 393] width 18 height 18
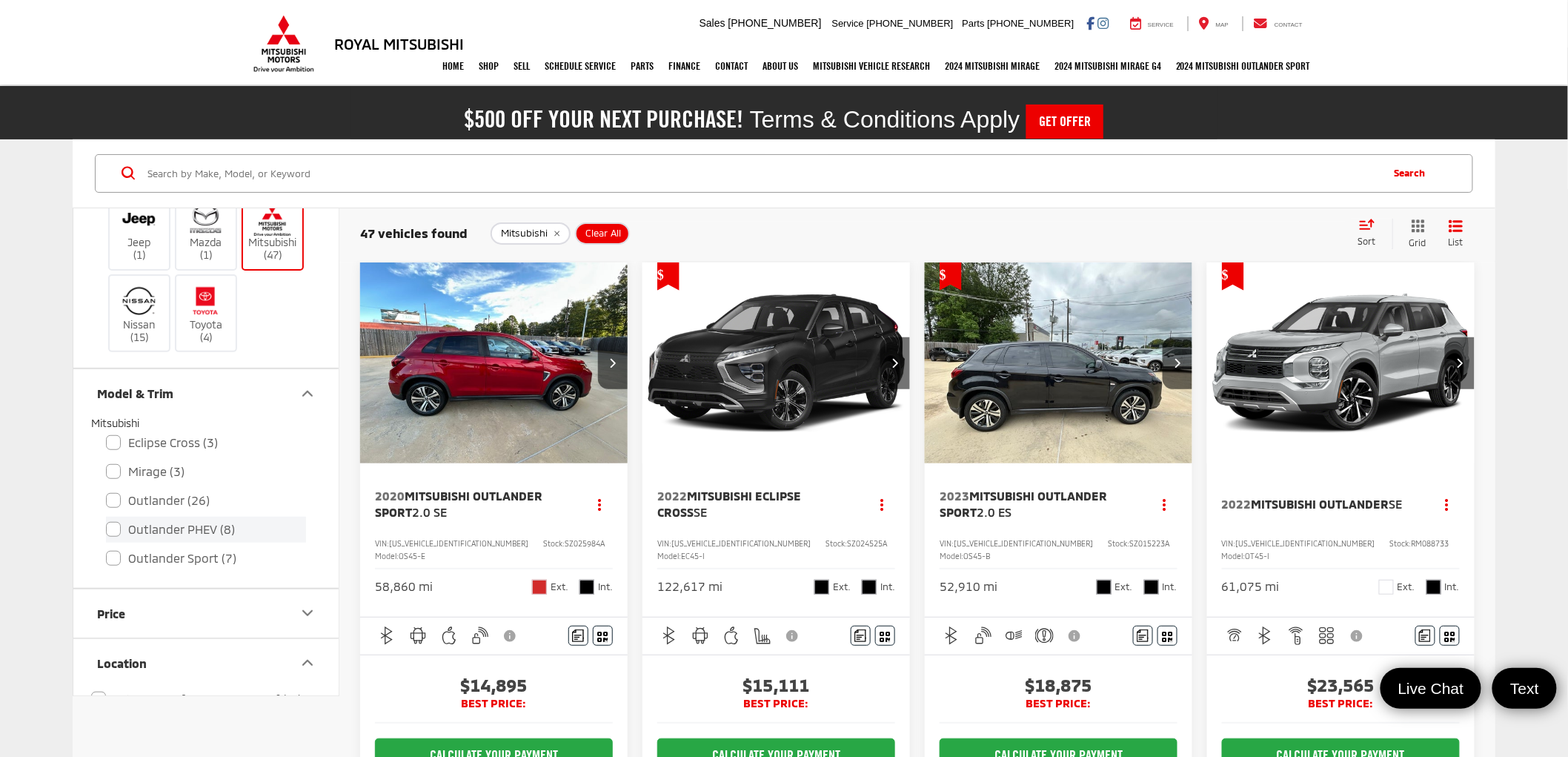
click at [115, 527] on label "Outlander PHEV (8)" at bounding box center [206, 530] width 200 height 26
click at [107, 521] on input "Outlander PHEV (8)" at bounding box center [106, 520] width 1 height 1
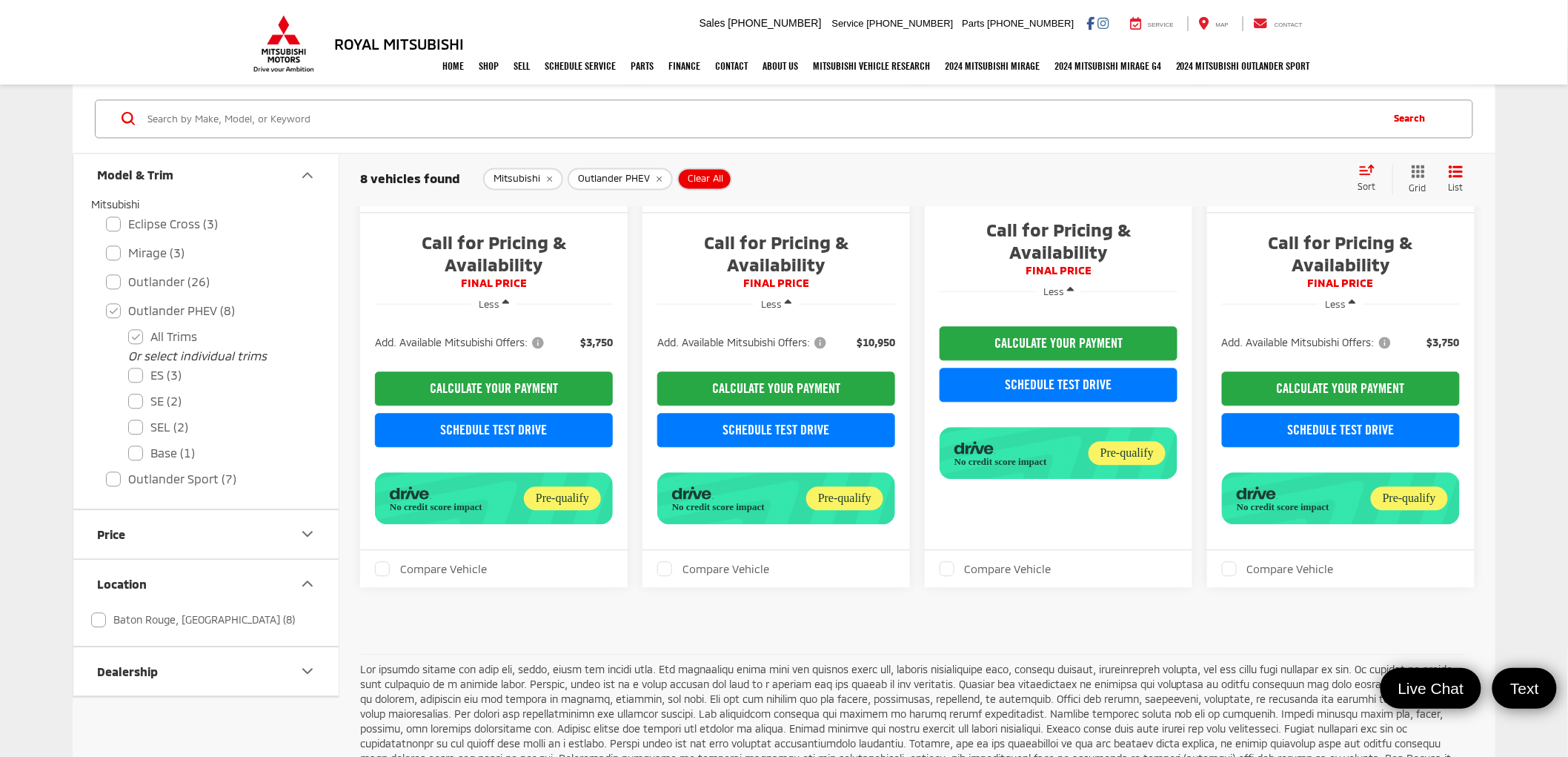
scroll to position [1318, 0]
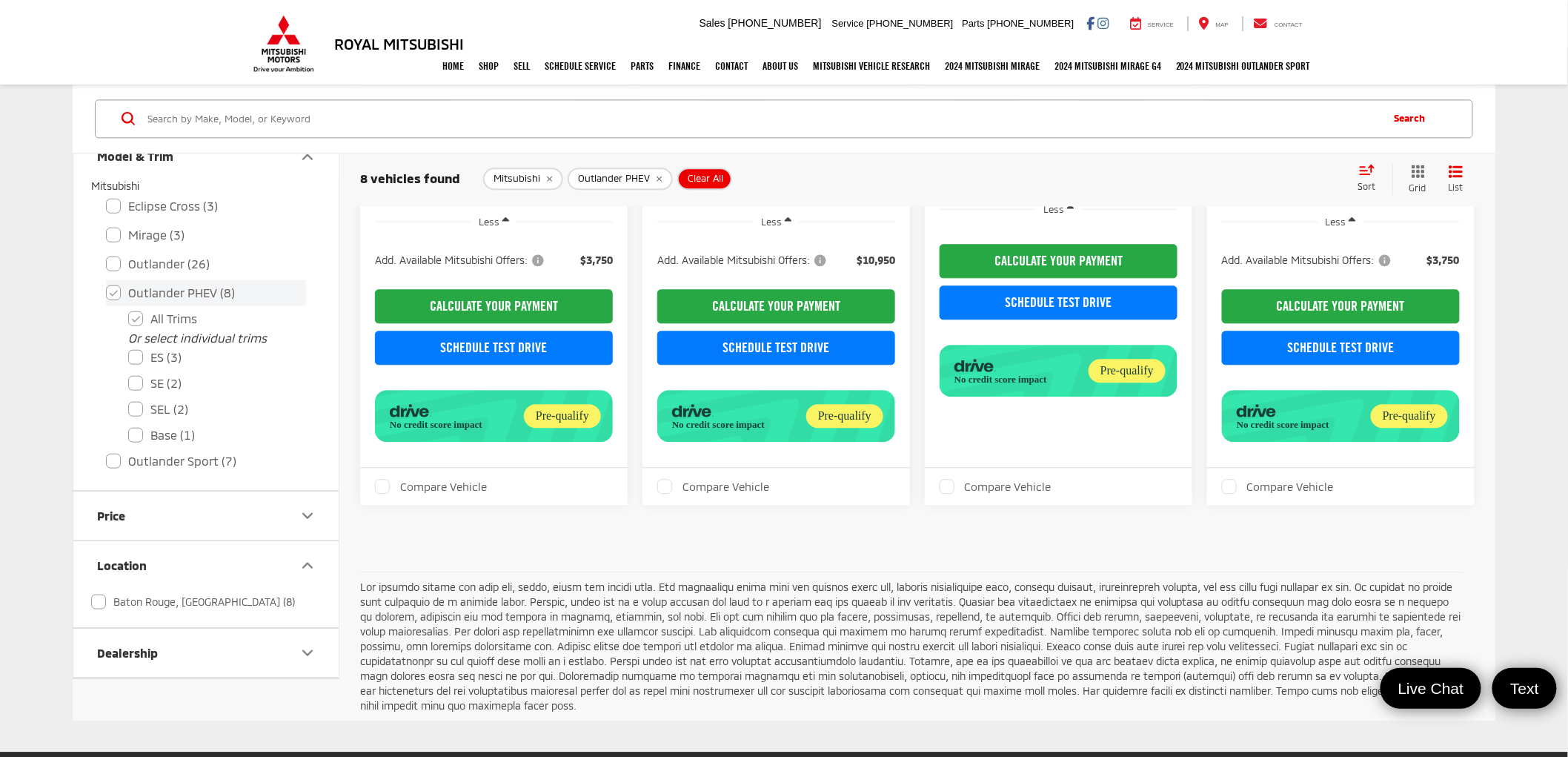
click at [108, 287] on label "Outlander PHEV (8)" at bounding box center [206, 293] width 200 height 26
click at [107, 284] on input "Outlander PHEV (8)" at bounding box center [106, 283] width 1 height 1
checkbox input "false"
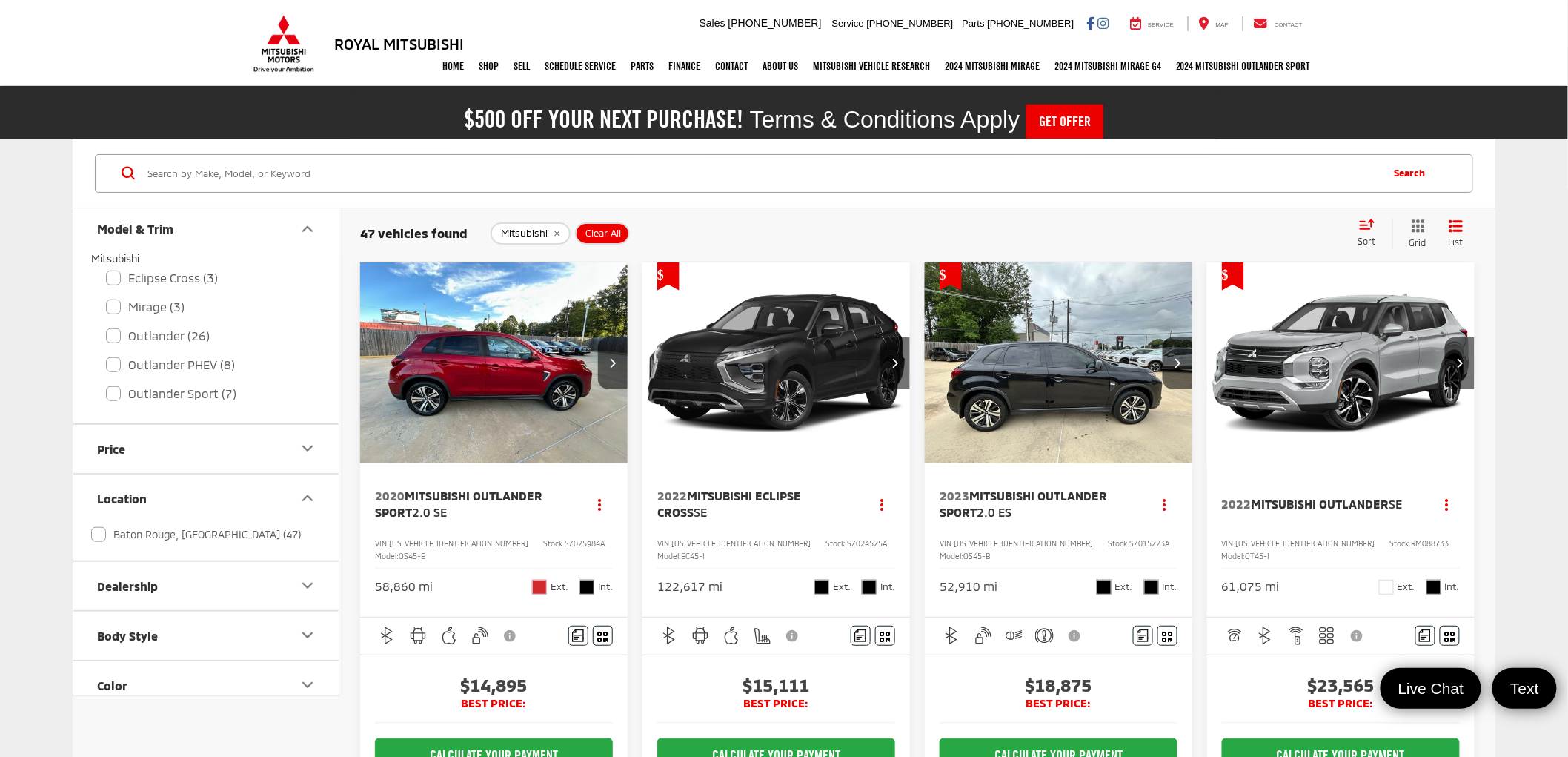
click at [313, 221] on icon "Model & Trim" at bounding box center [307, 229] width 18 height 18
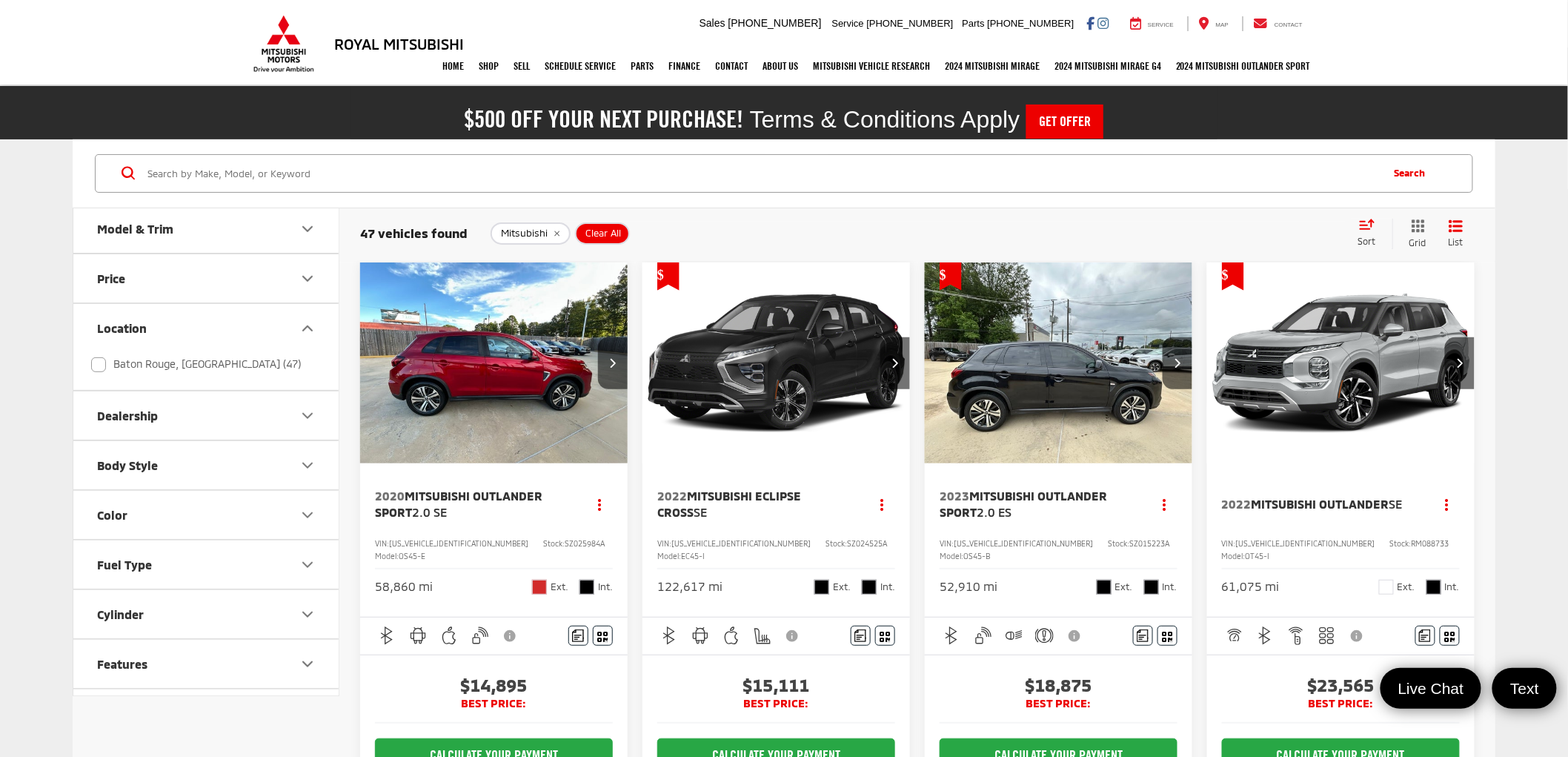
click at [307, 321] on icon "Location" at bounding box center [307, 328] width 18 height 18
